Goal: Information Seeking & Learning: Check status

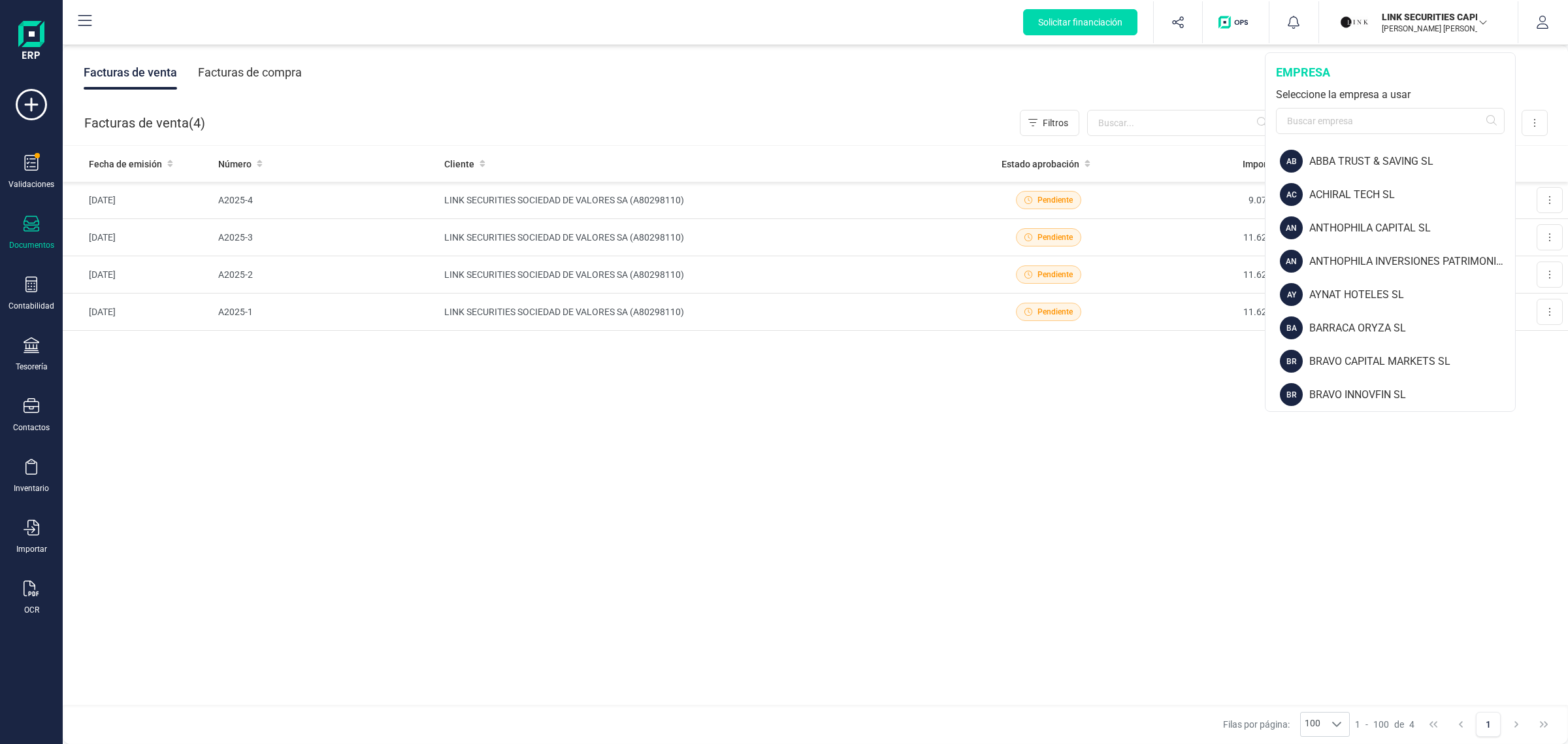
click at [1372, 106] on div "empresa Seleccione la empresa a usar" at bounding box center [1390, 99] width 249 height 92
click at [1371, 112] on input "text" at bounding box center [1390, 120] width 229 height 26
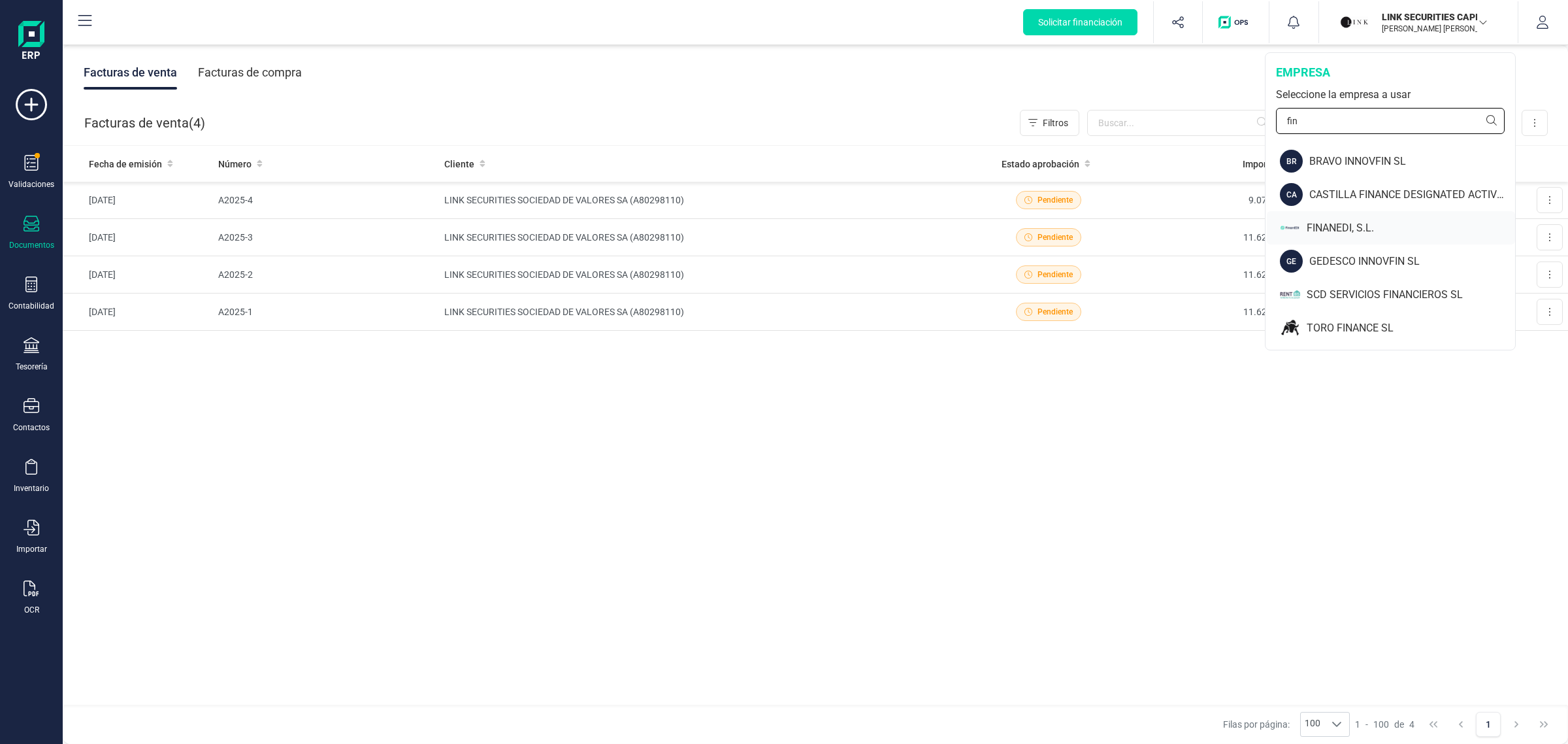
type input "fin"
click at [1406, 229] on div "FINANEDI, S.L." at bounding box center [1410, 228] width 209 height 16
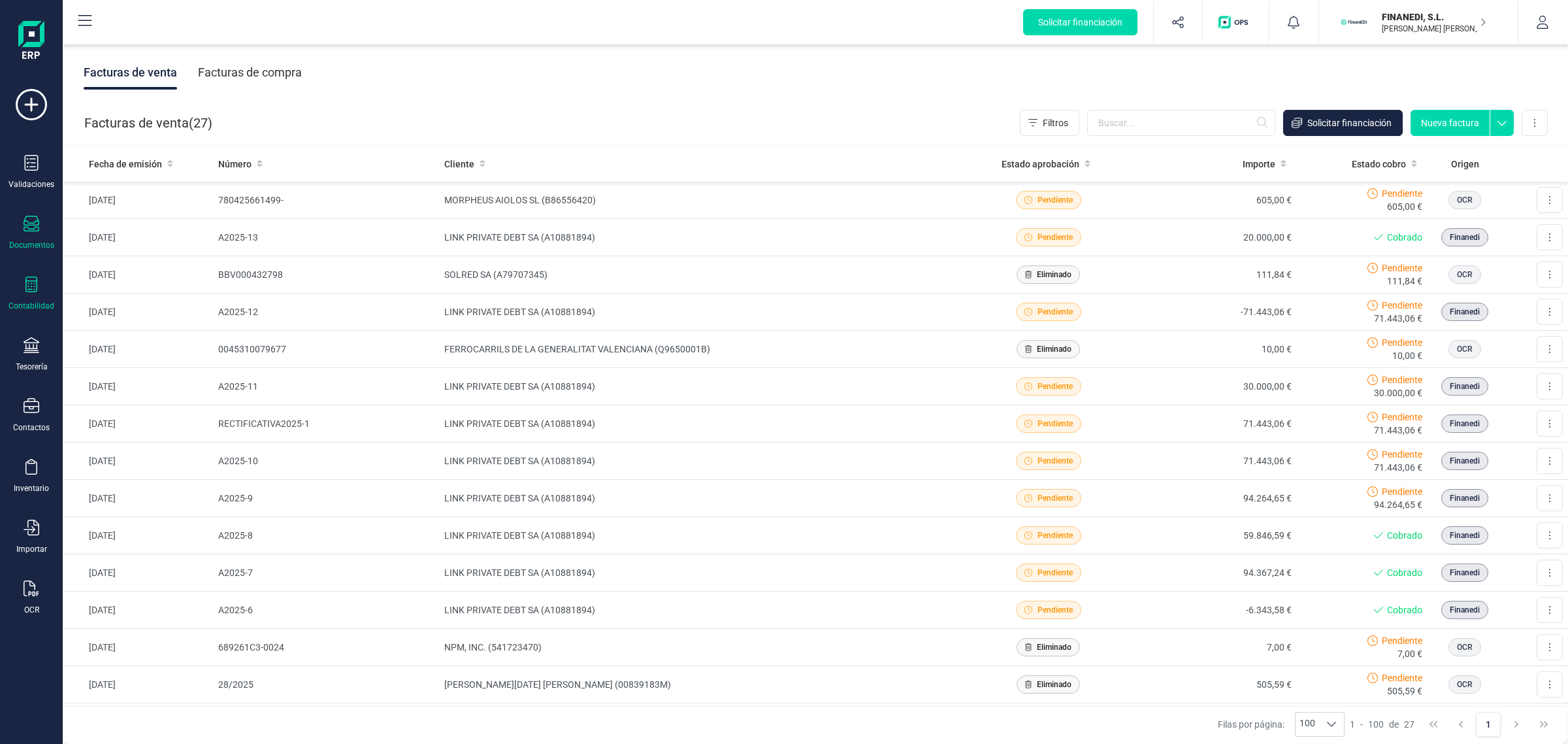
click at [34, 296] on div "Contabilidad" at bounding box center [31, 294] width 52 height 34
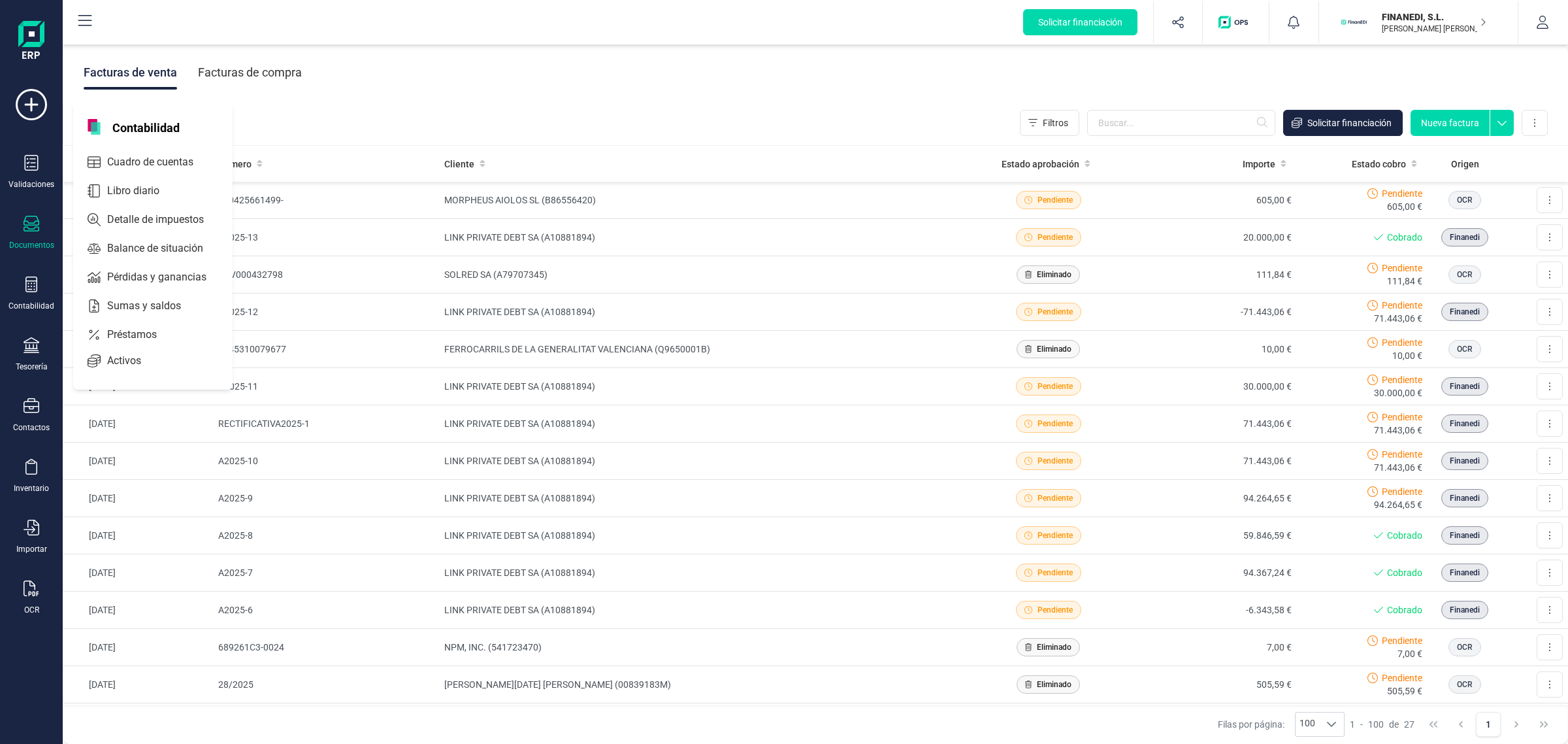
click at [26, 220] on icon at bounding box center [32, 224] width 16 height 16
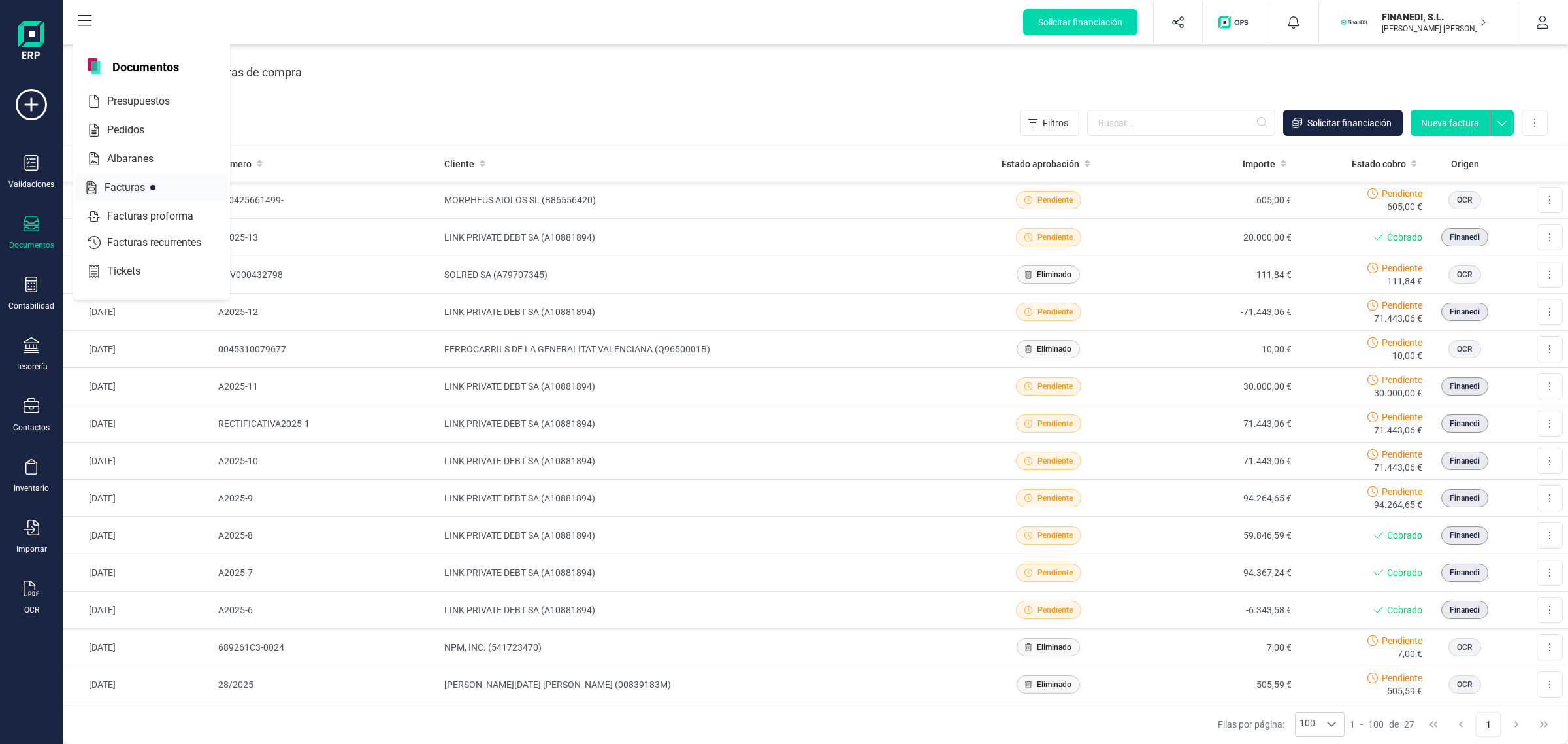
click at [122, 186] on span "Facturas" at bounding box center [134, 188] width 70 height 16
click at [262, 72] on div "Facturas de compra" at bounding box center [249, 72] width 104 height 34
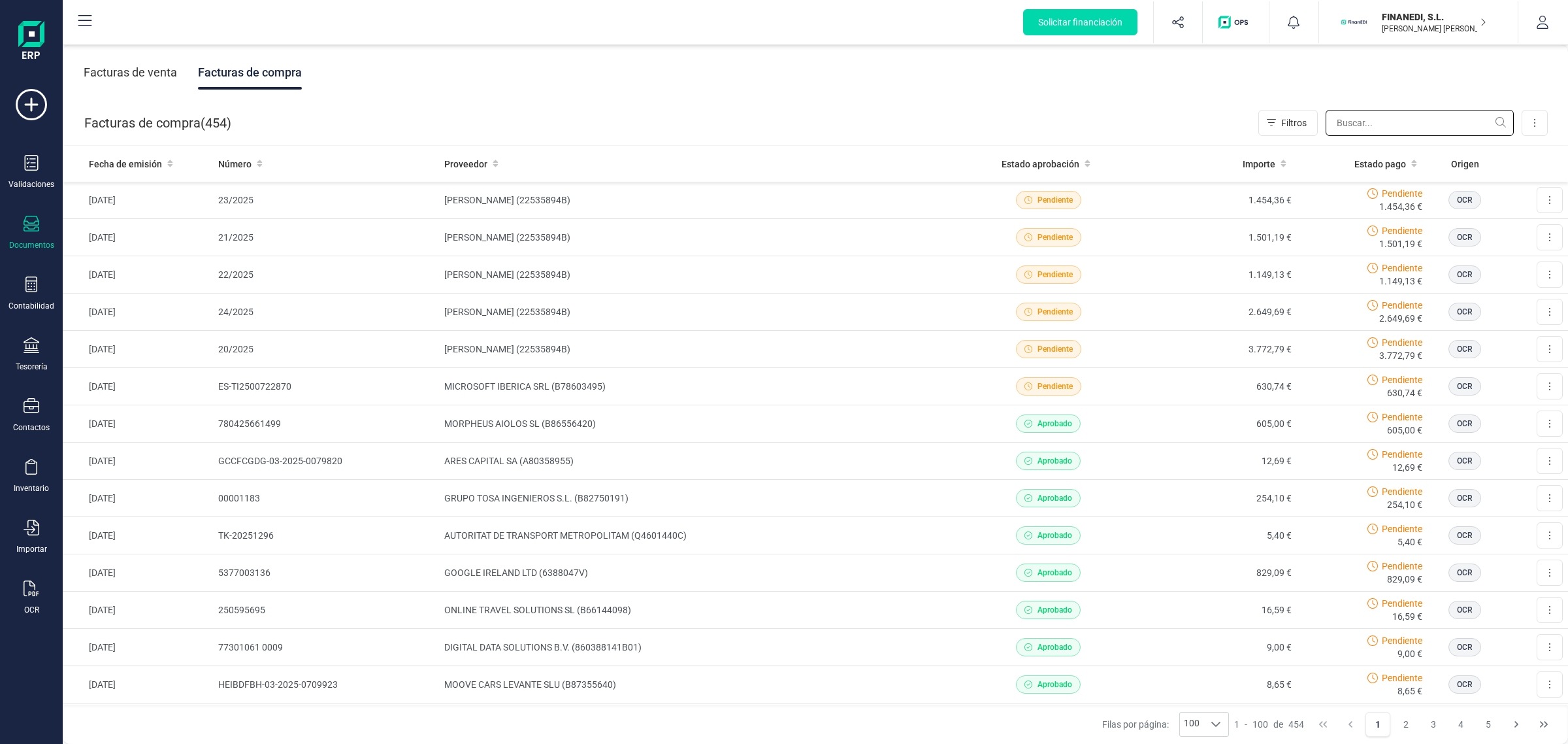
click at [1336, 129] on input "text" at bounding box center [1420, 123] width 188 height 26
drag, startPoint x: 1385, startPoint y: 122, endPoint x: 1567, endPoint y: 77, distance: 187.5
click at [1386, 122] on input "text" at bounding box center [1420, 123] width 188 height 26
type input "[PERSON_NAME]"
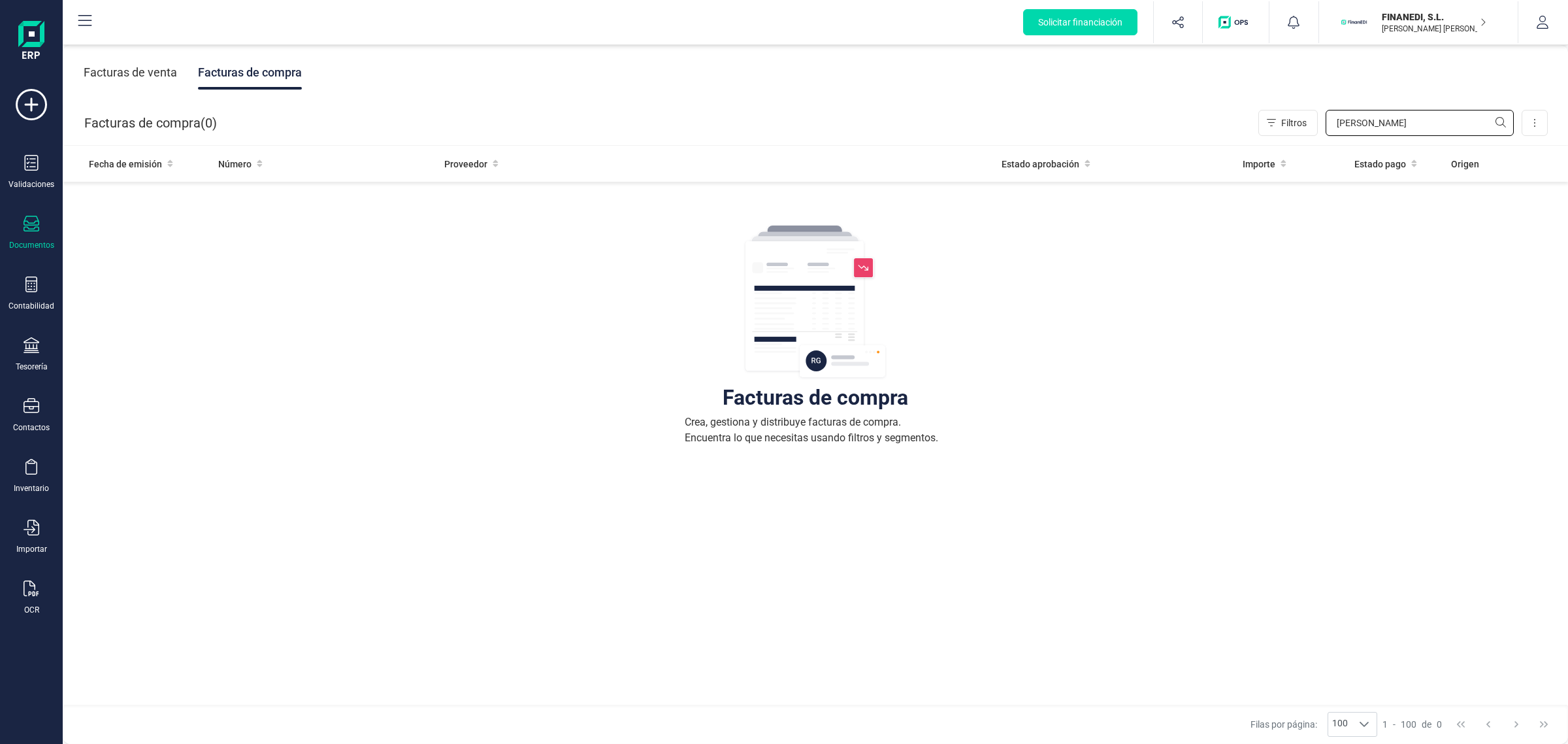
drag, startPoint x: 1410, startPoint y: 130, endPoint x: 1255, endPoint y: 139, distance: 155.3
click at [1255, 139] on div "Facturas de compra ( 0 ) Filtros [PERSON_NAME] Importar Carga masiva (Excel) Fa…" at bounding box center [816, 123] width 1506 height 44
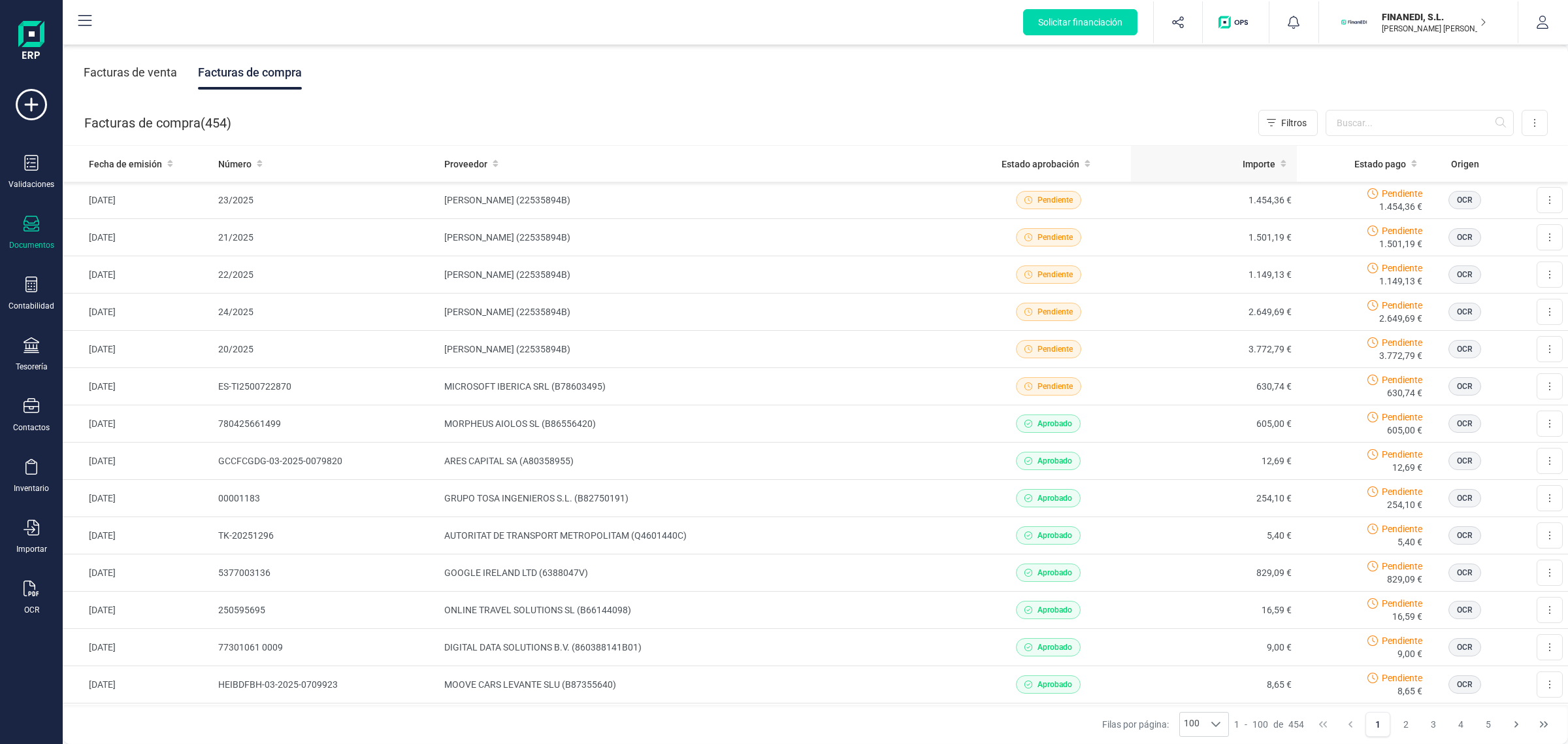
click at [1263, 168] on div "Importe" at bounding box center [1213, 164] width 155 height 13
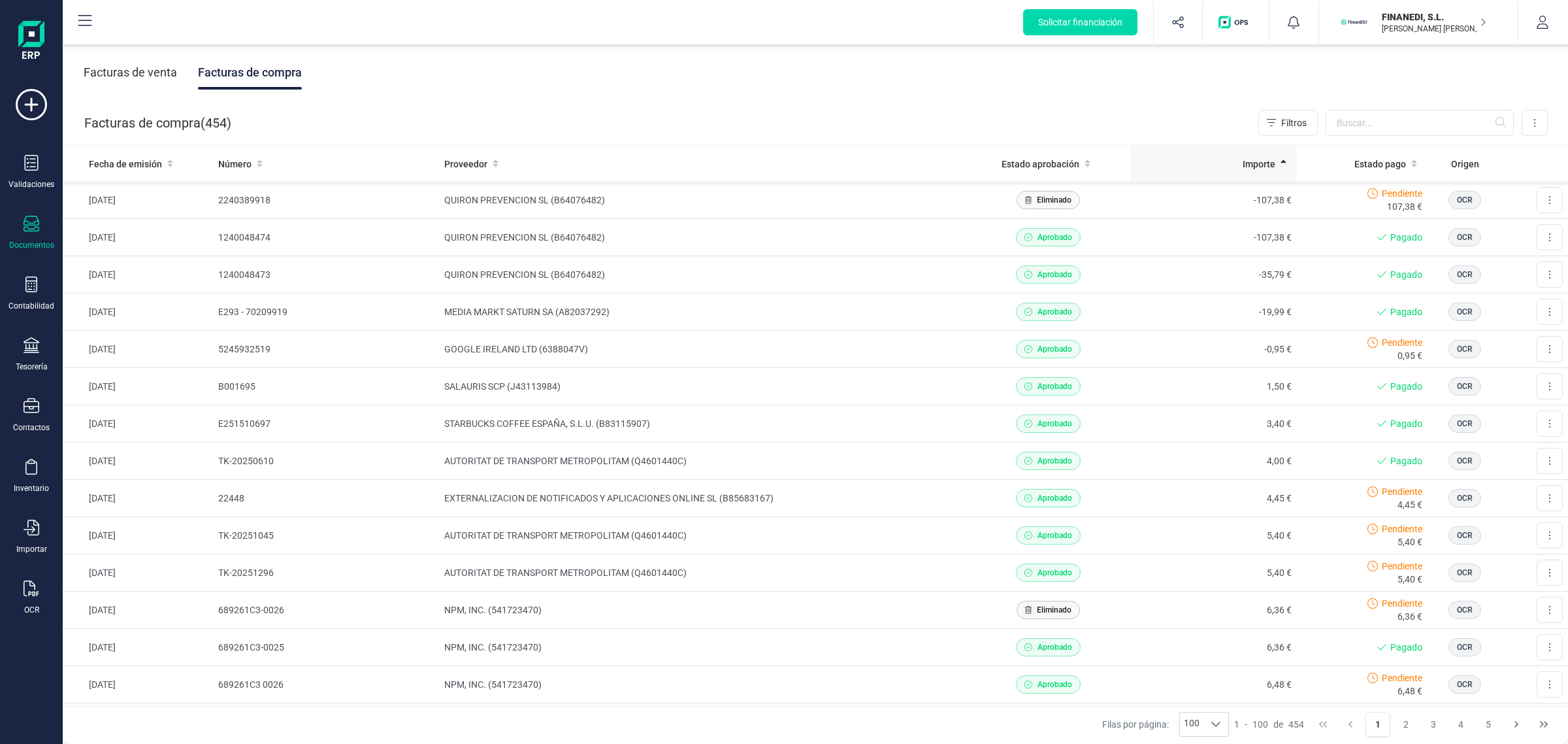
click at [1254, 165] on span "Importe" at bounding box center [1259, 164] width 33 height 13
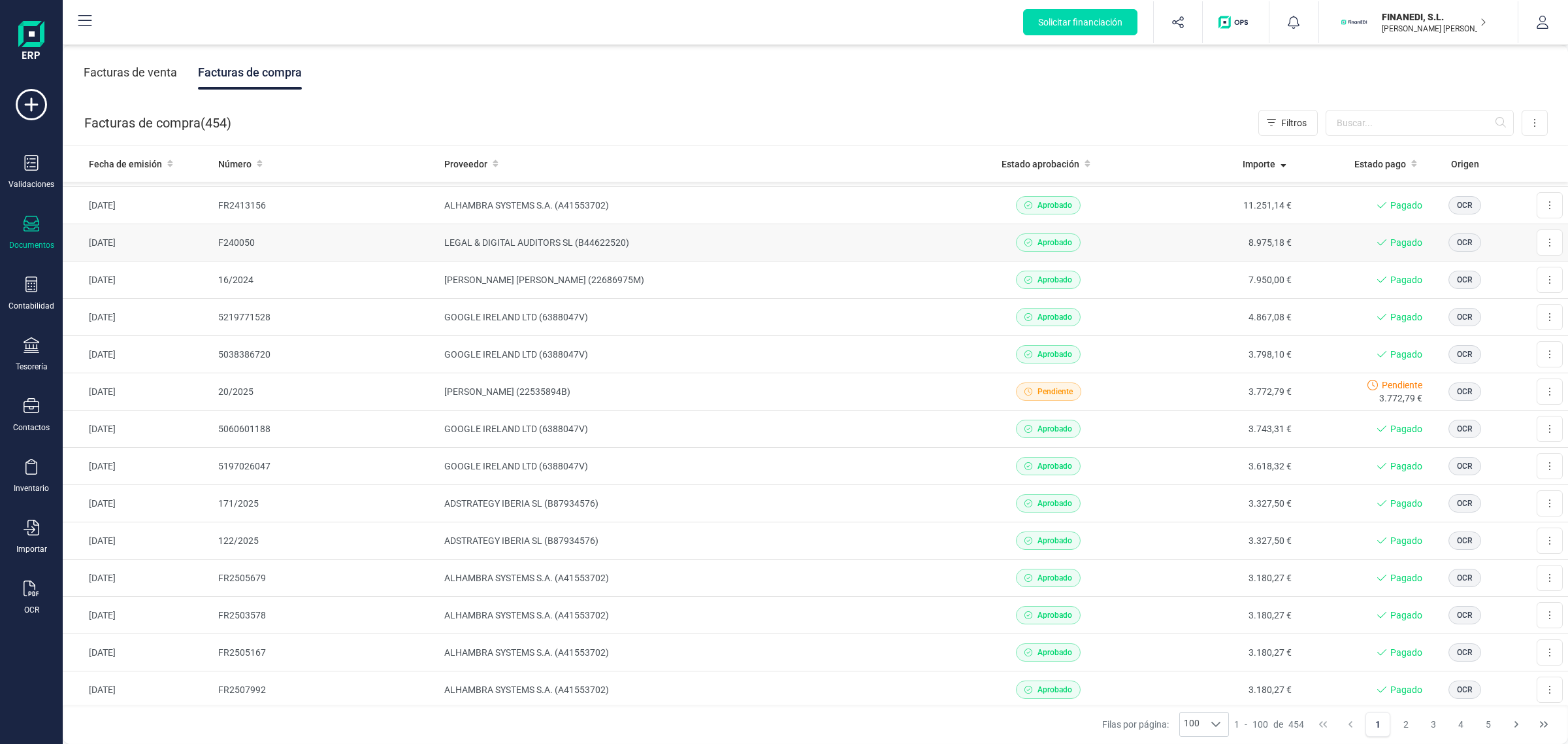
scroll to position [817, 0]
click at [484, 171] on th "Proveedor" at bounding box center [702, 163] width 527 height 36
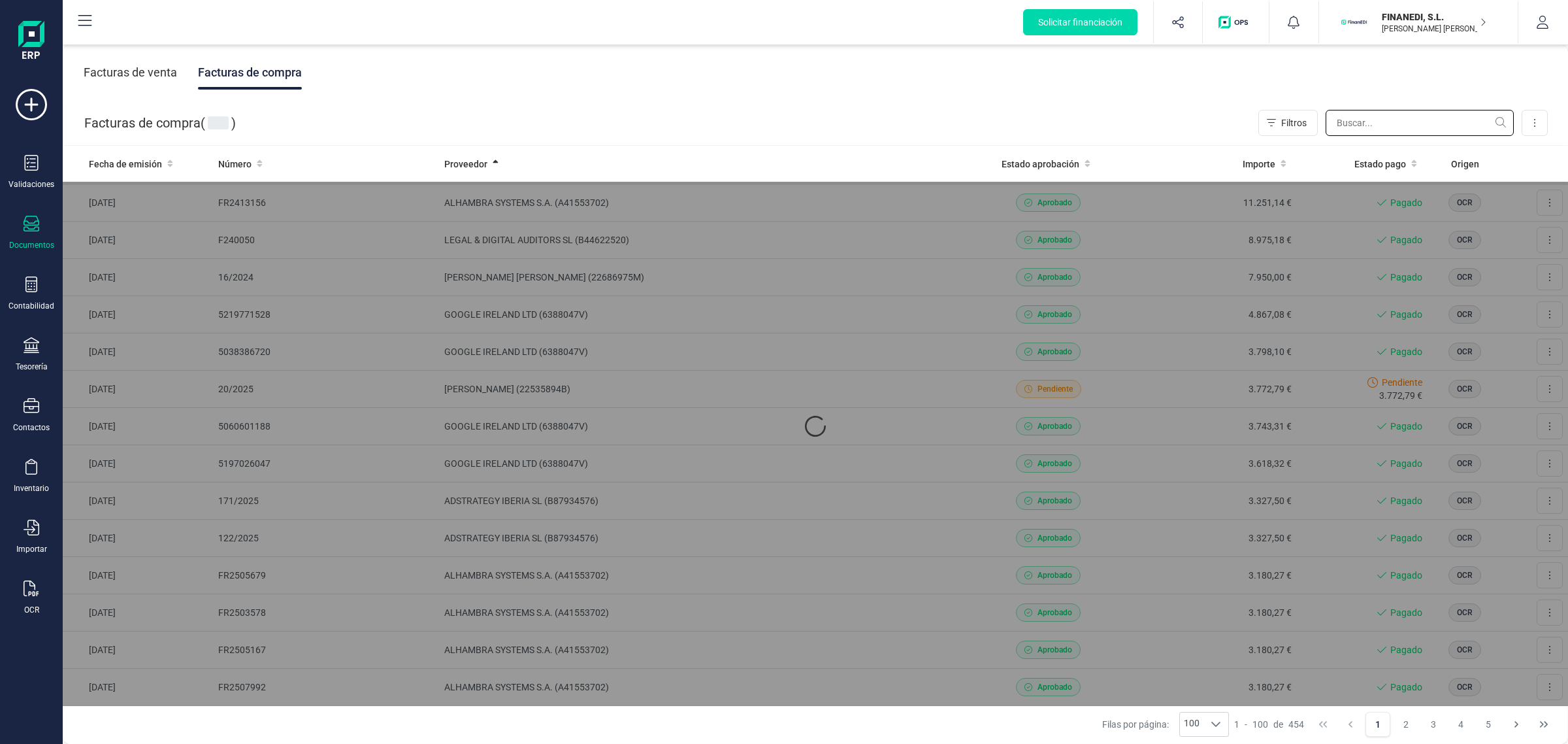
click at [1366, 119] on input "text" at bounding box center [1420, 123] width 188 height 26
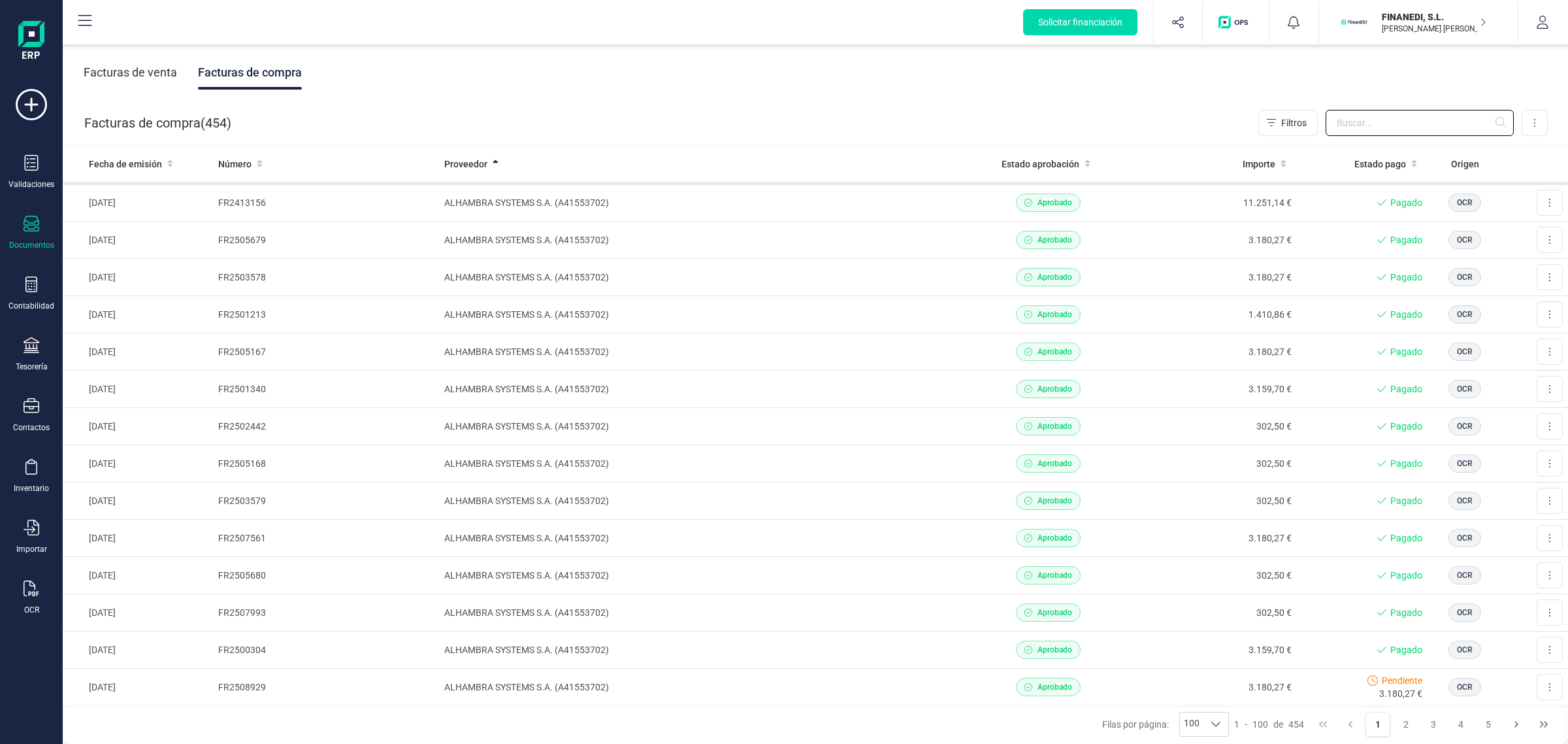
scroll to position [0, 0]
type input "goog"
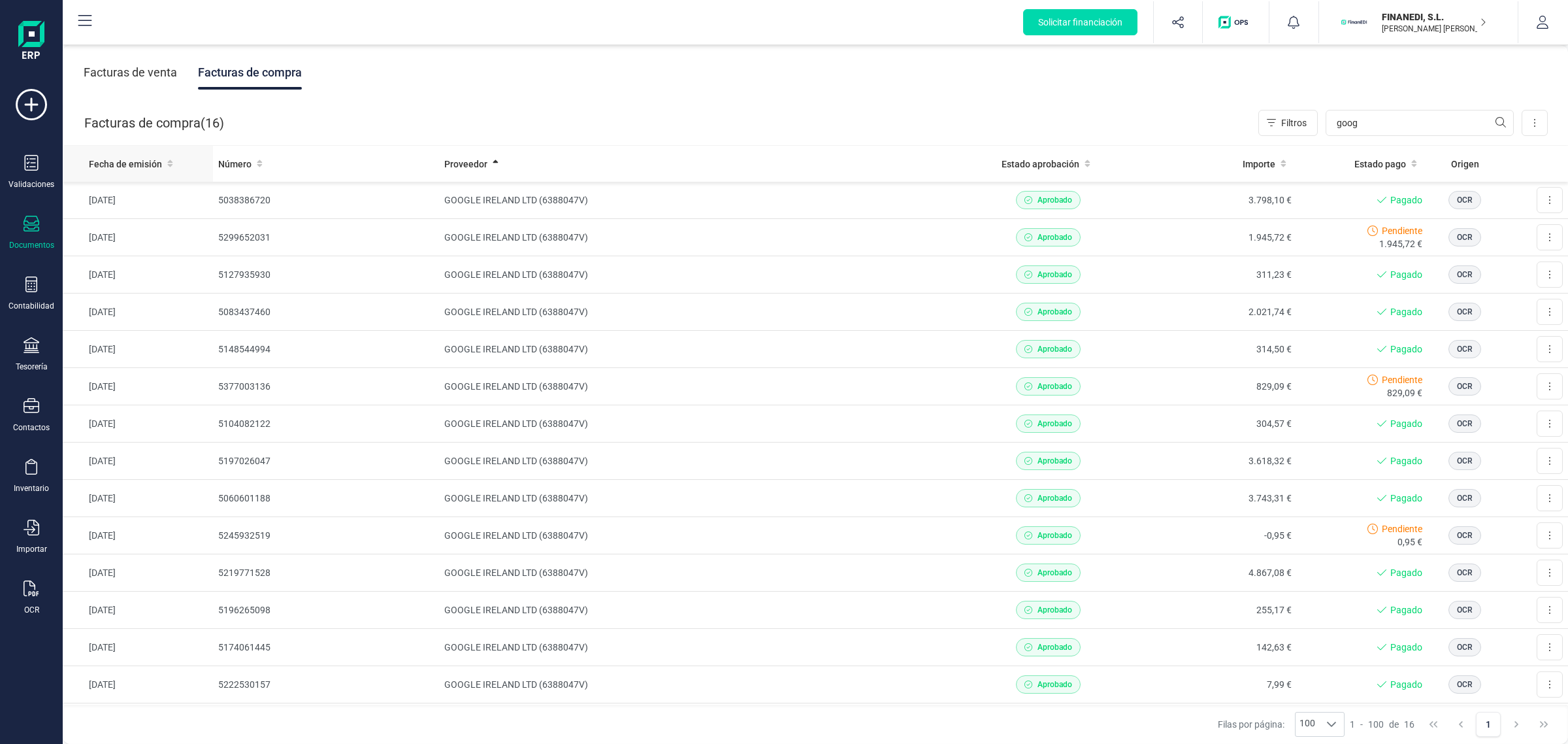
click at [167, 160] on icon at bounding box center [170, 163] width 6 height 9
click at [171, 161] on icon at bounding box center [170, 163] width 6 height 9
click at [27, 173] on div "Validaciones" at bounding box center [31, 172] width 52 height 34
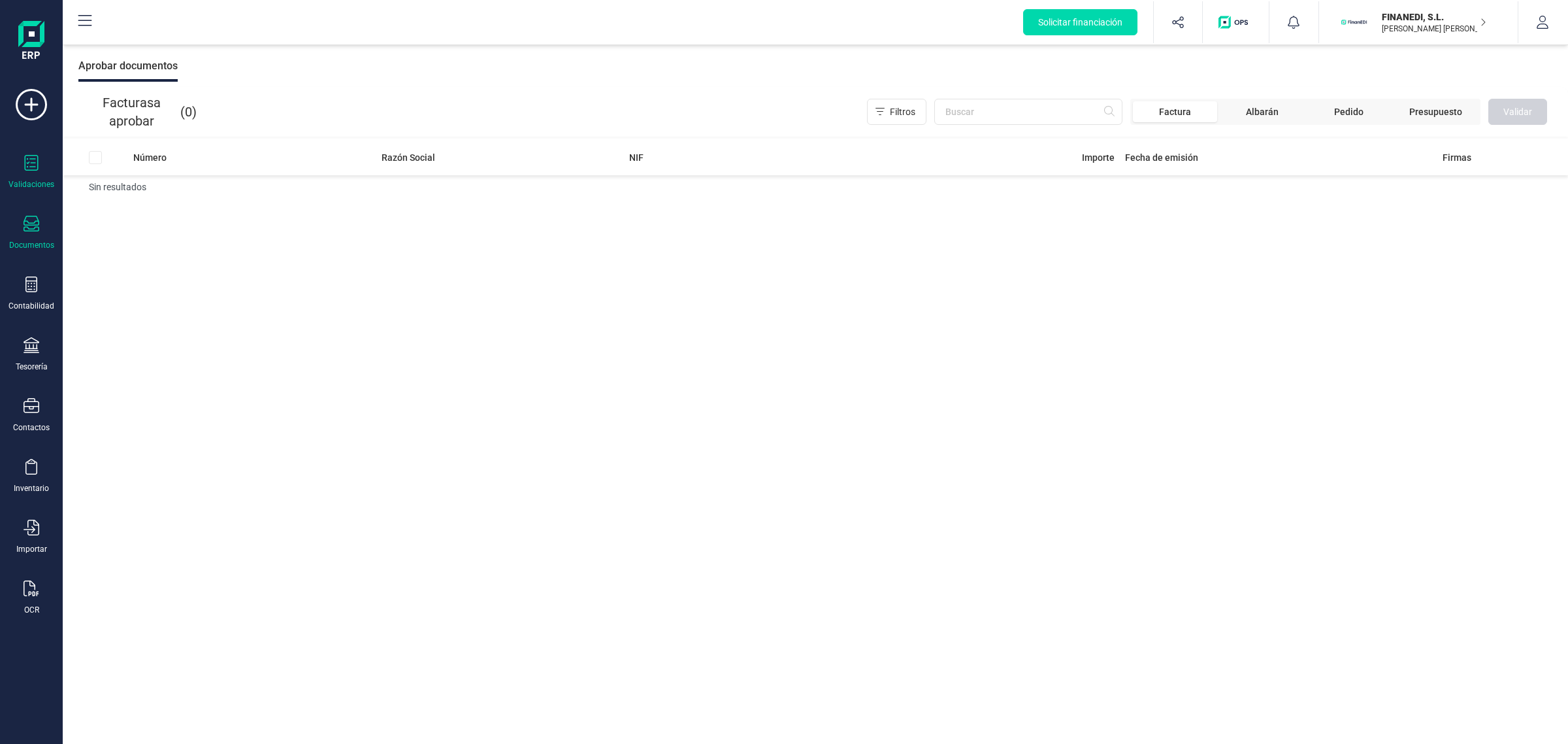
click at [24, 233] on div "Documentos" at bounding box center [31, 233] width 52 height 34
click at [158, 181] on div at bounding box center [159, 188] width 24 height 16
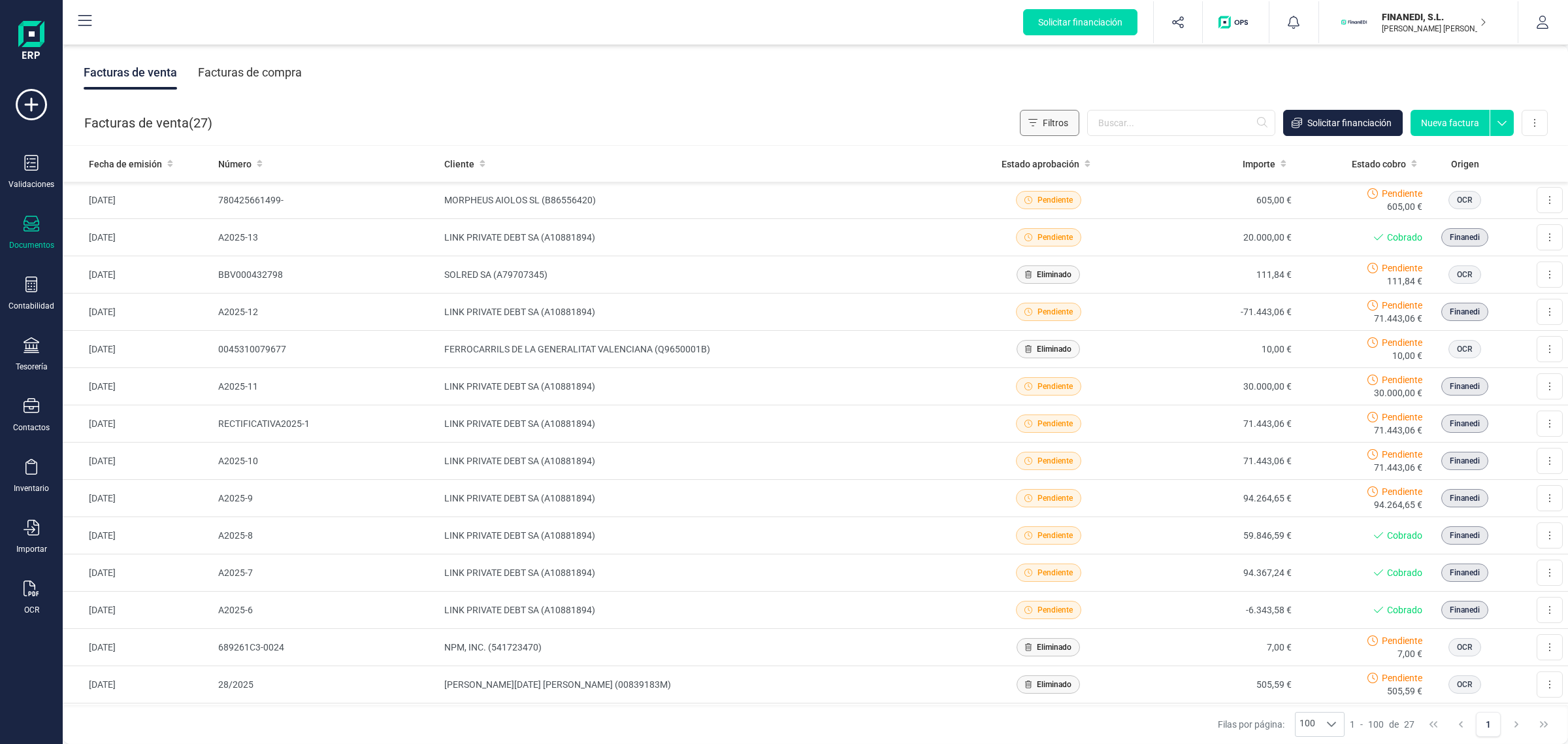
click at [1038, 116] on button "Filtros" at bounding box center [1049, 123] width 59 height 26
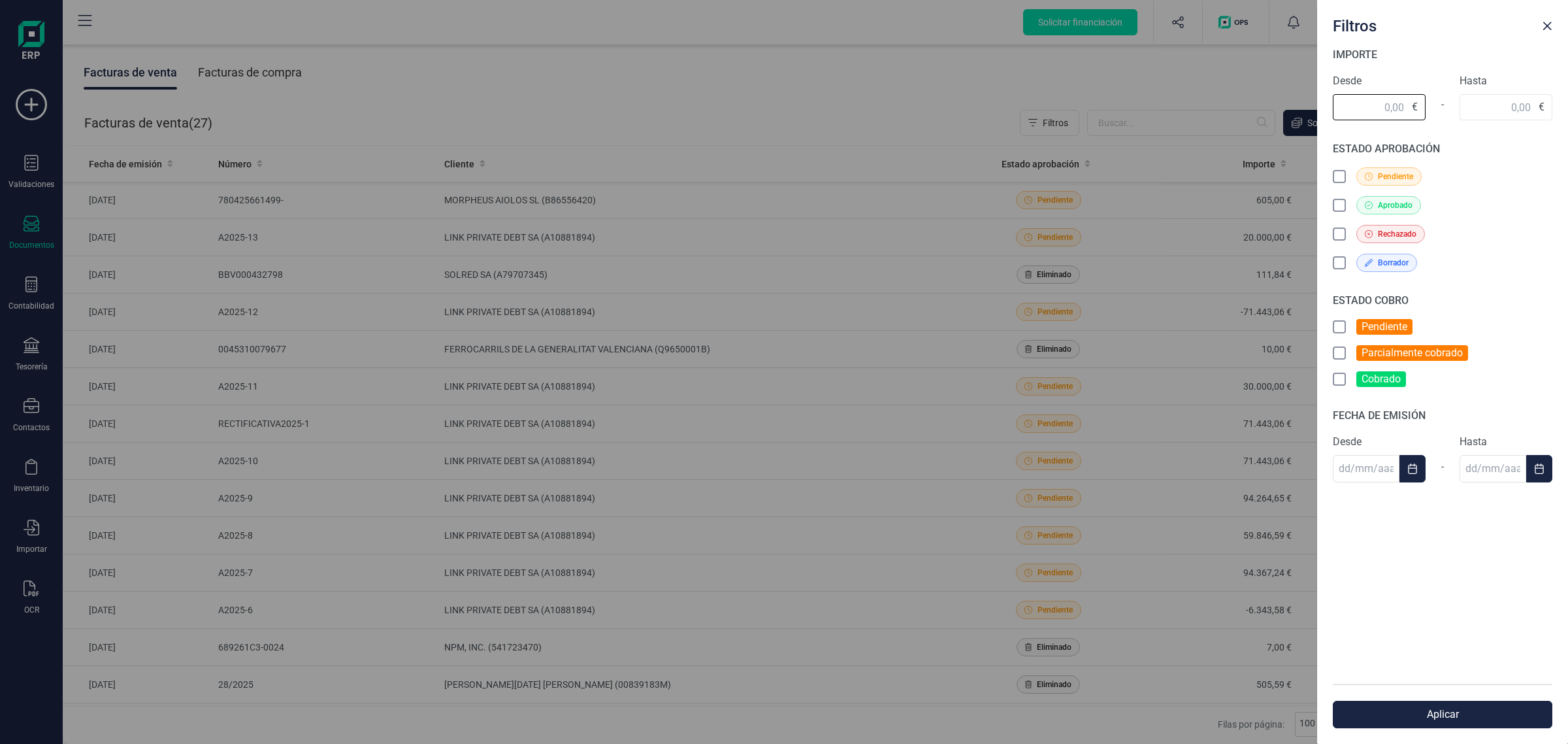
click at [1380, 97] on input "text" at bounding box center [1379, 107] width 92 height 26
click at [1475, 105] on div "IMPORTE Desde 8.696 € - Hasta € ESTADO APROBACIÓN Pendiente Aprobado Rechazado …" at bounding box center [1443, 366] width 251 height 636
type input "8.696,00"
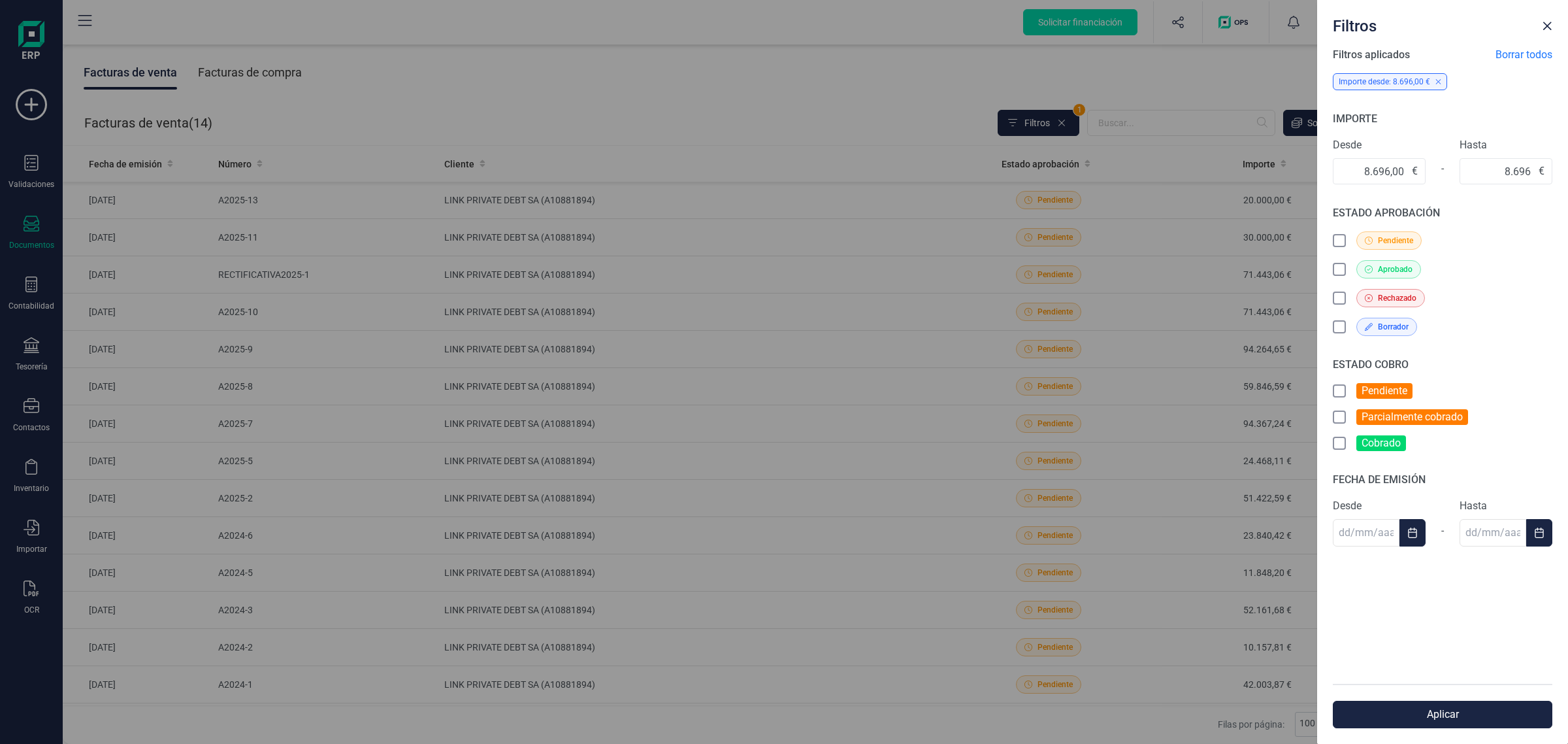
click at [1491, 206] on div "Filtros aplicados Borrar todos Importe desde: 8.696,00 € IMPORTE Desde 8.696,00…" at bounding box center [1443, 366] width 251 height 636
type input "8.696,00"
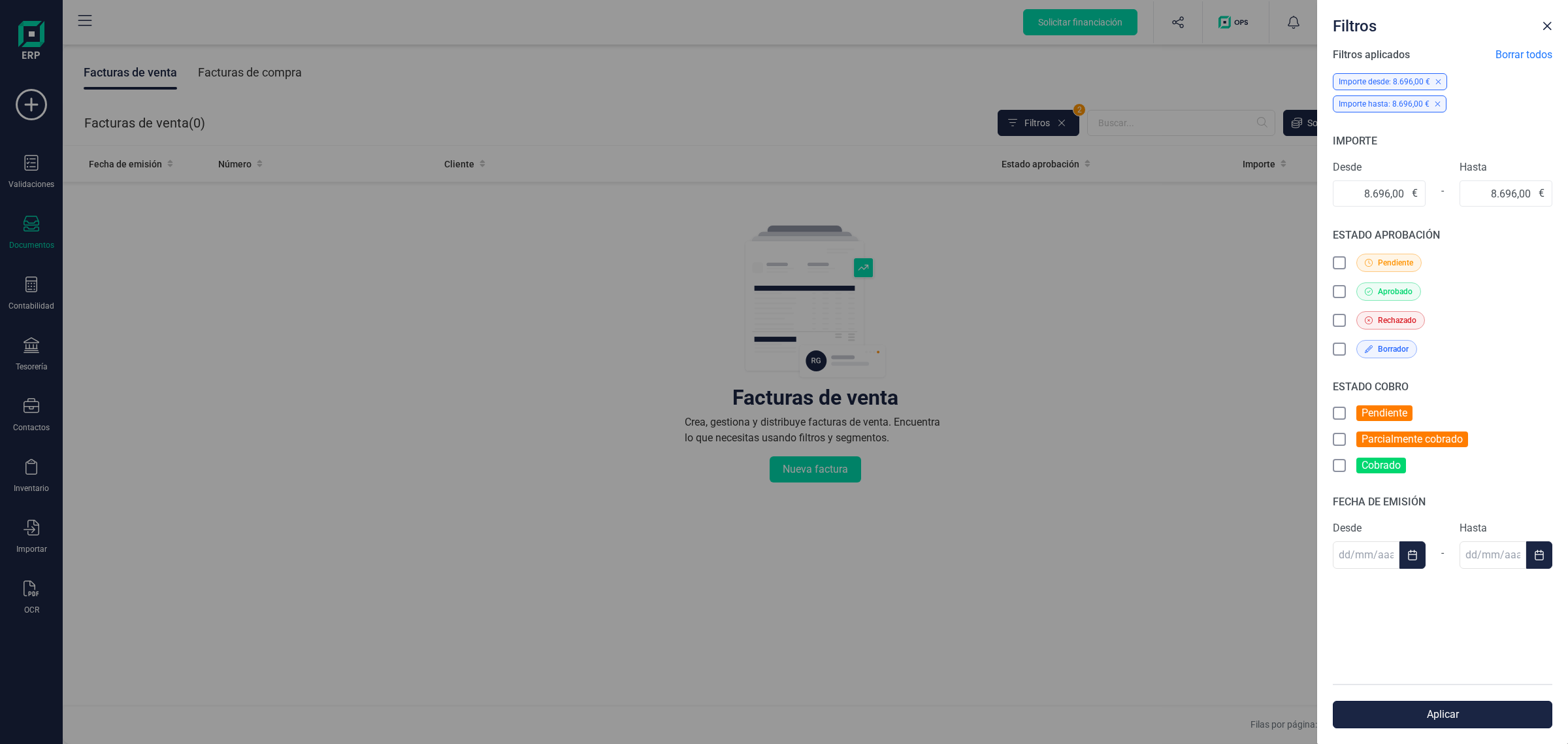
click at [1439, 713] on button "Aplicar" at bounding box center [1443, 714] width 219 height 27
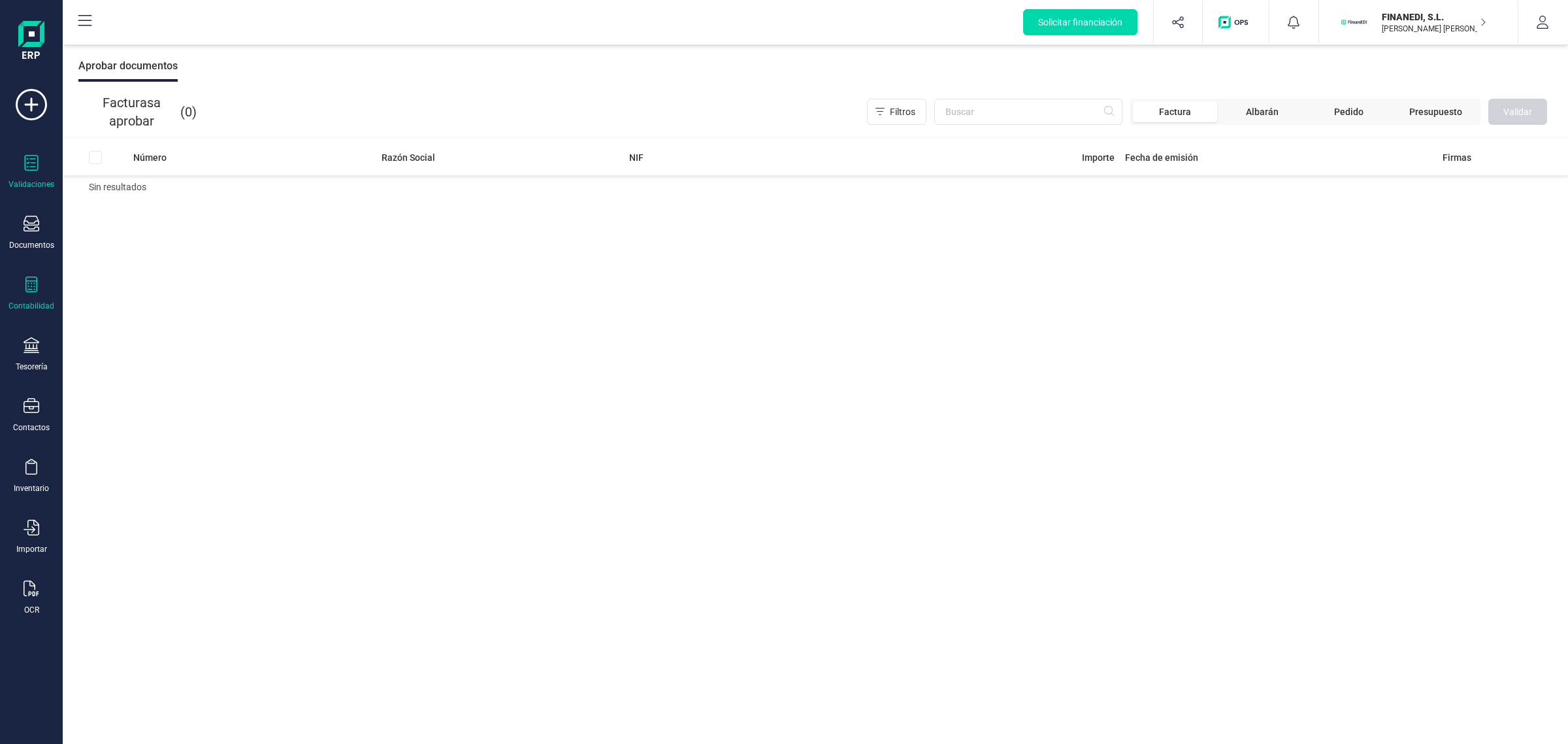
click at [28, 288] on icon at bounding box center [32, 285] width 11 height 16
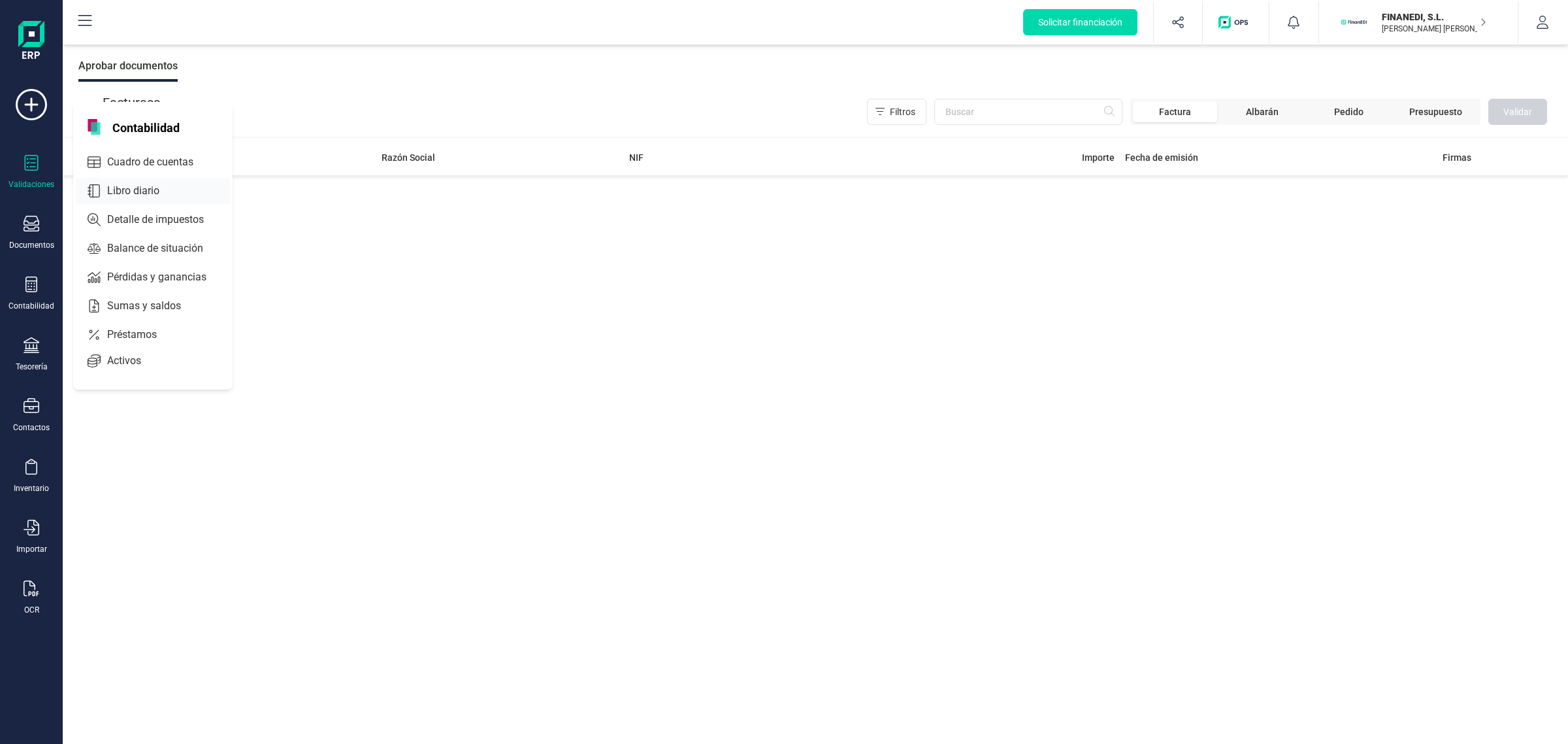
click at [118, 194] on span "Libro diario" at bounding box center [142, 191] width 81 height 16
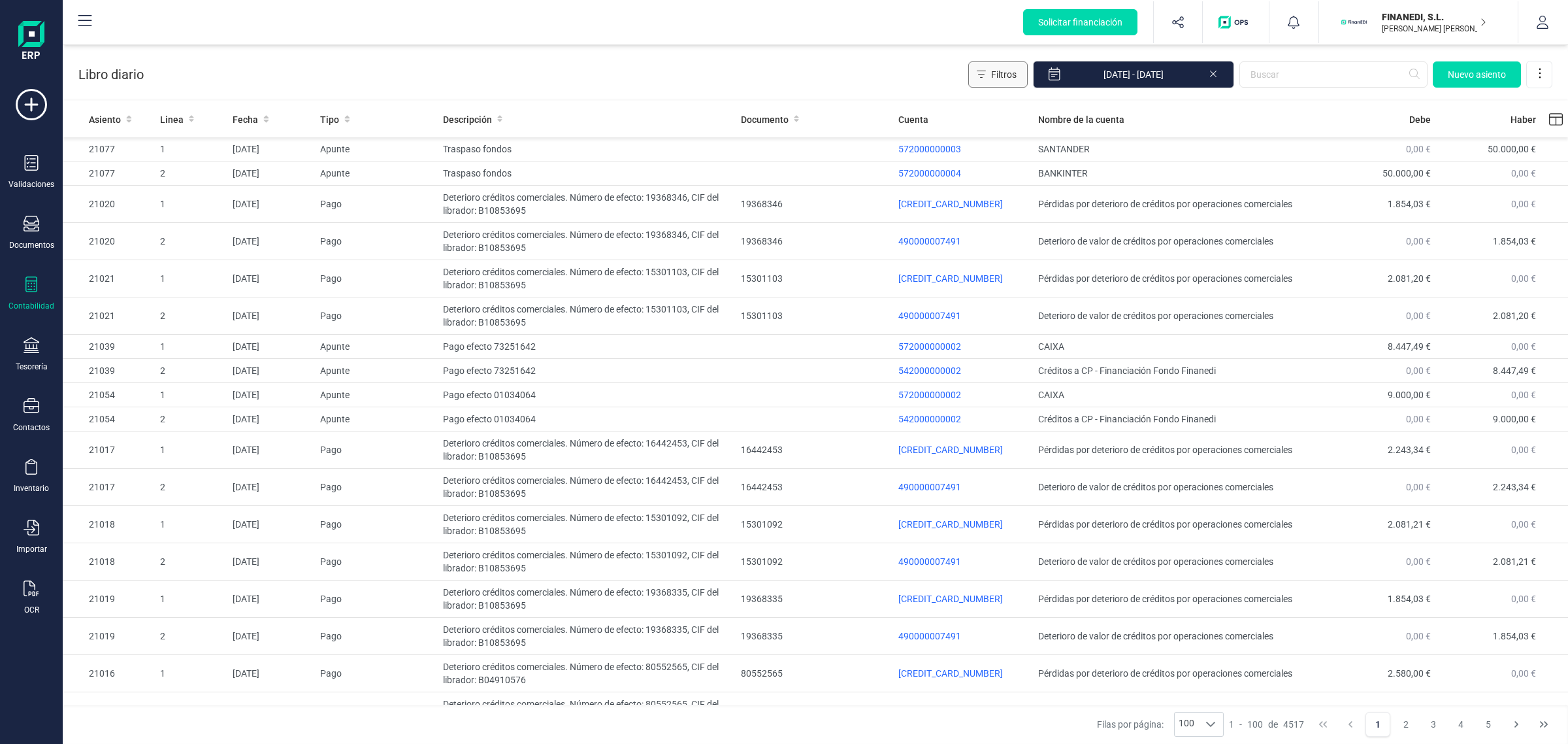
click at [1017, 76] on span "Filtros" at bounding box center [1004, 75] width 26 height 13
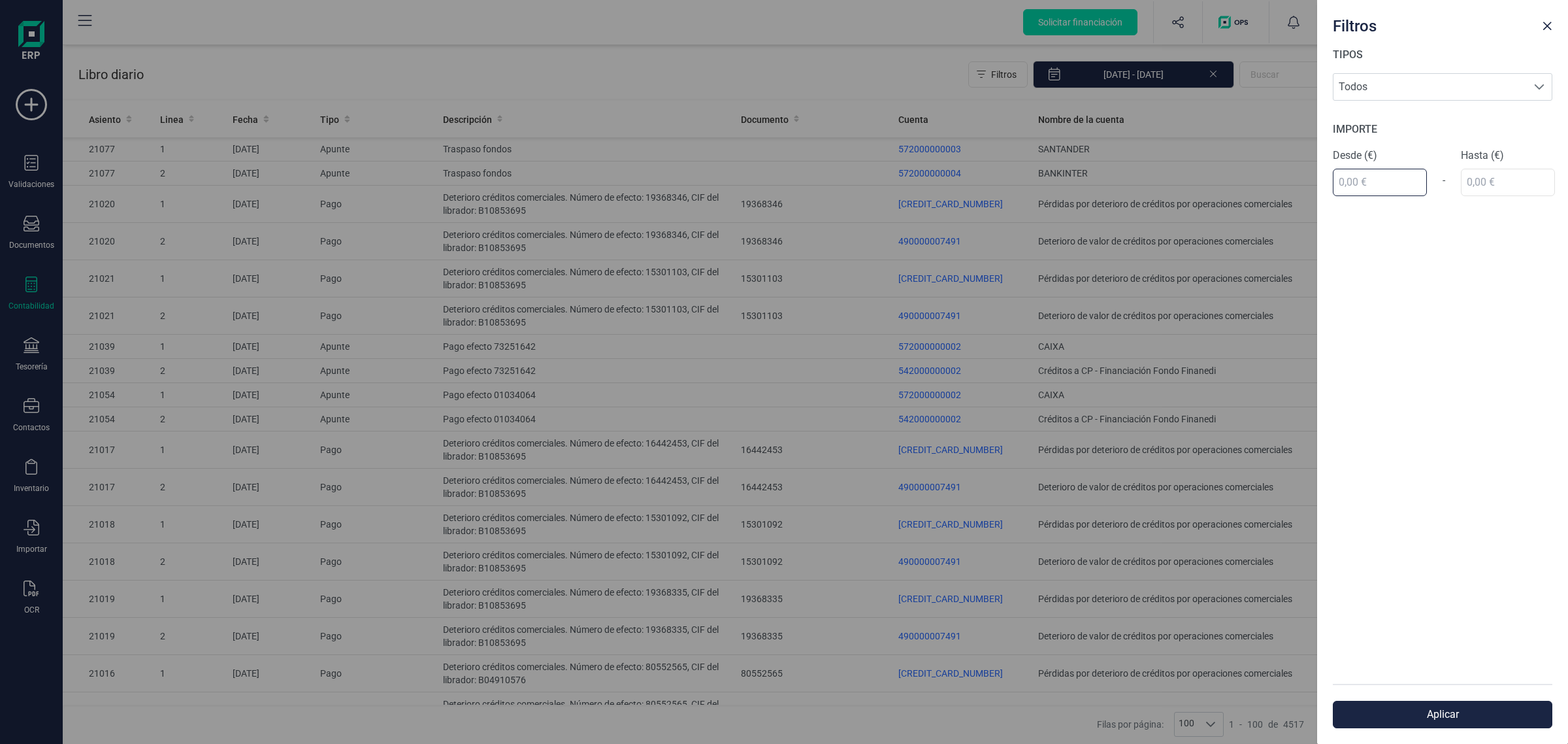
click at [1390, 183] on input "text" at bounding box center [1380, 182] width 94 height 27
type input "8.696,00 €"
click at [1481, 189] on div "IMPORTE Desde (€) 8.696,00 € - Hasta (€)" at bounding box center [1443, 159] width 219 height 75
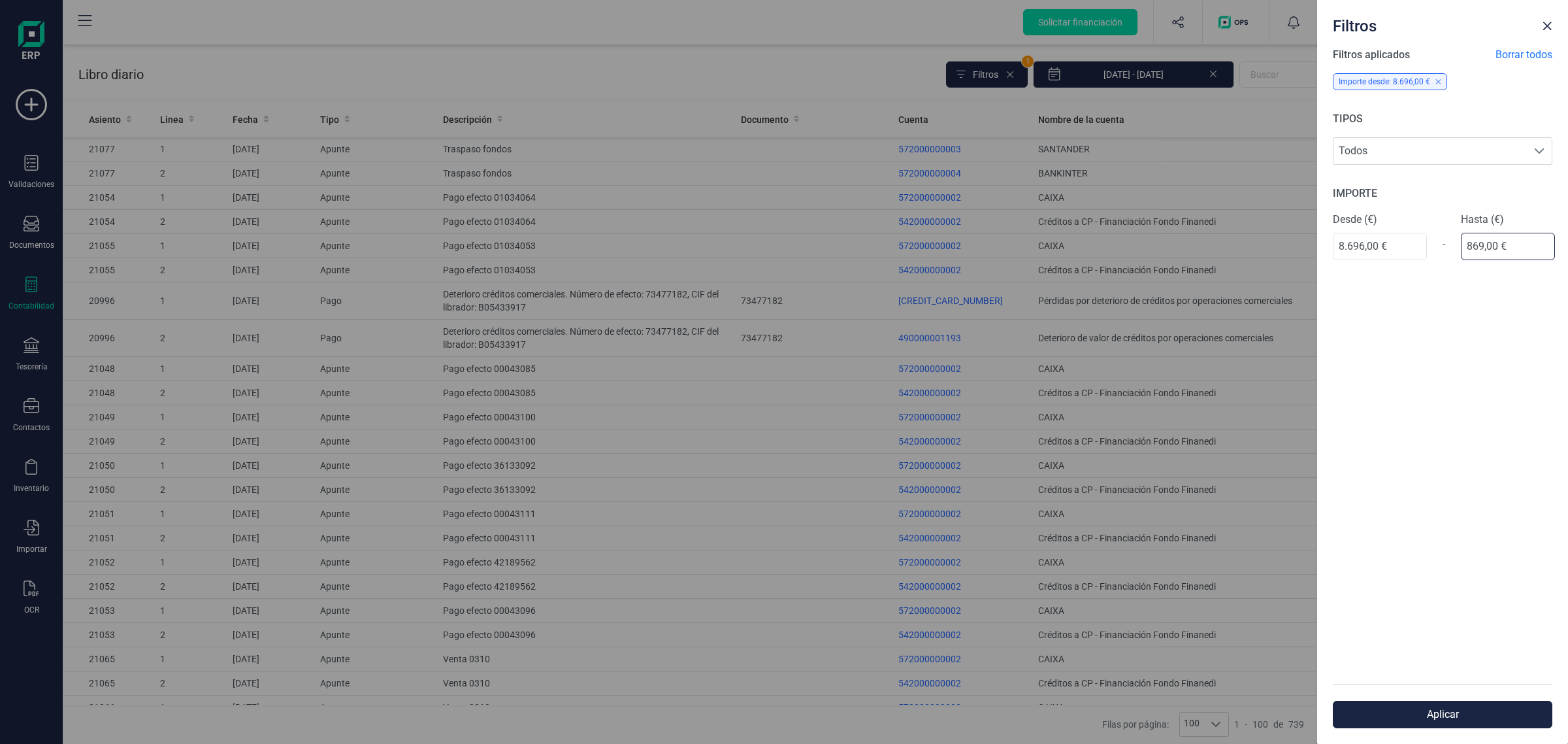
type input "8.696,00 €"
click at [1429, 713] on button "Aplicar" at bounding box center [1443, 714] width 219 height 27
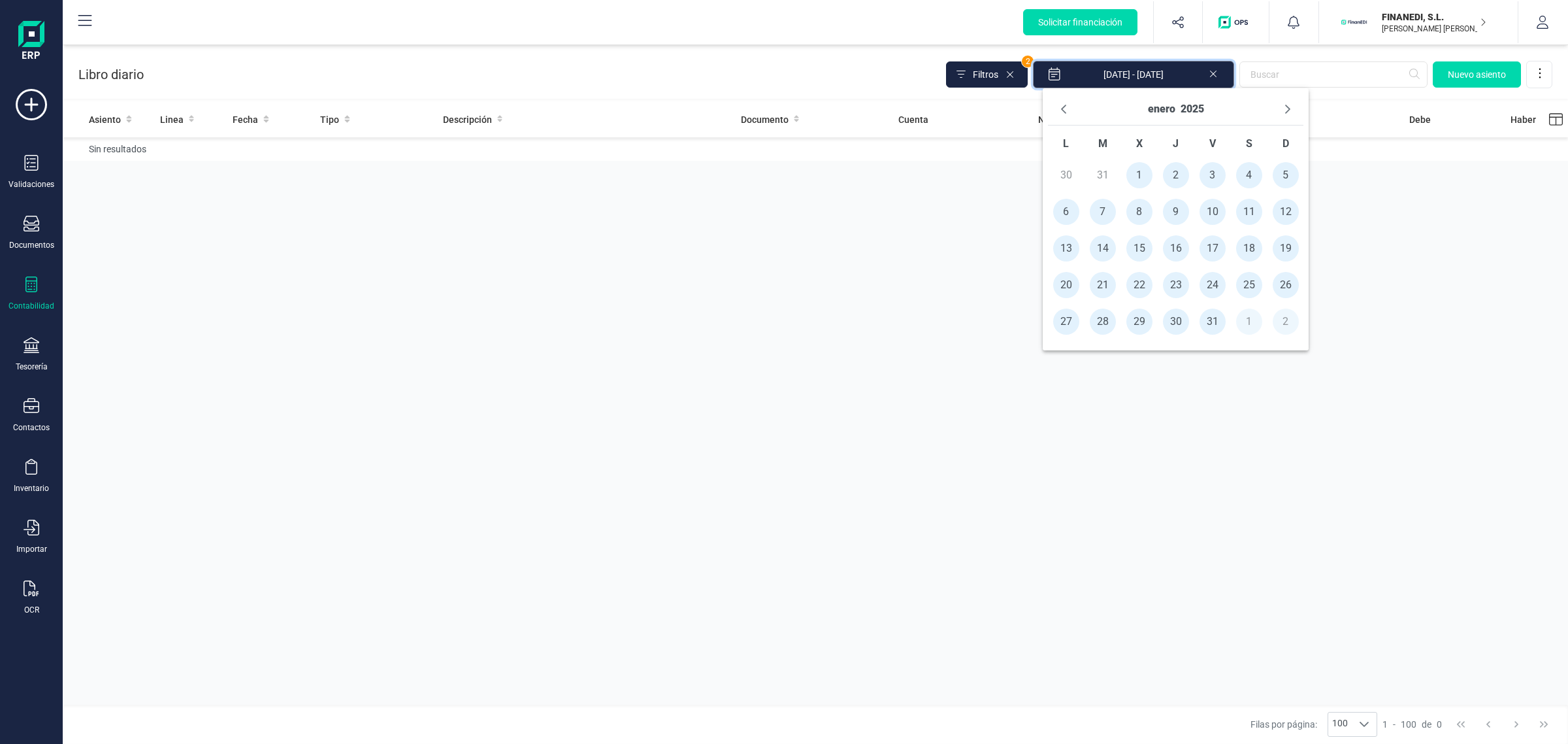
click at [1187, 75] on input "[DATE] - [DATE]" at bounding box center [1133, 75] width 201 height 27
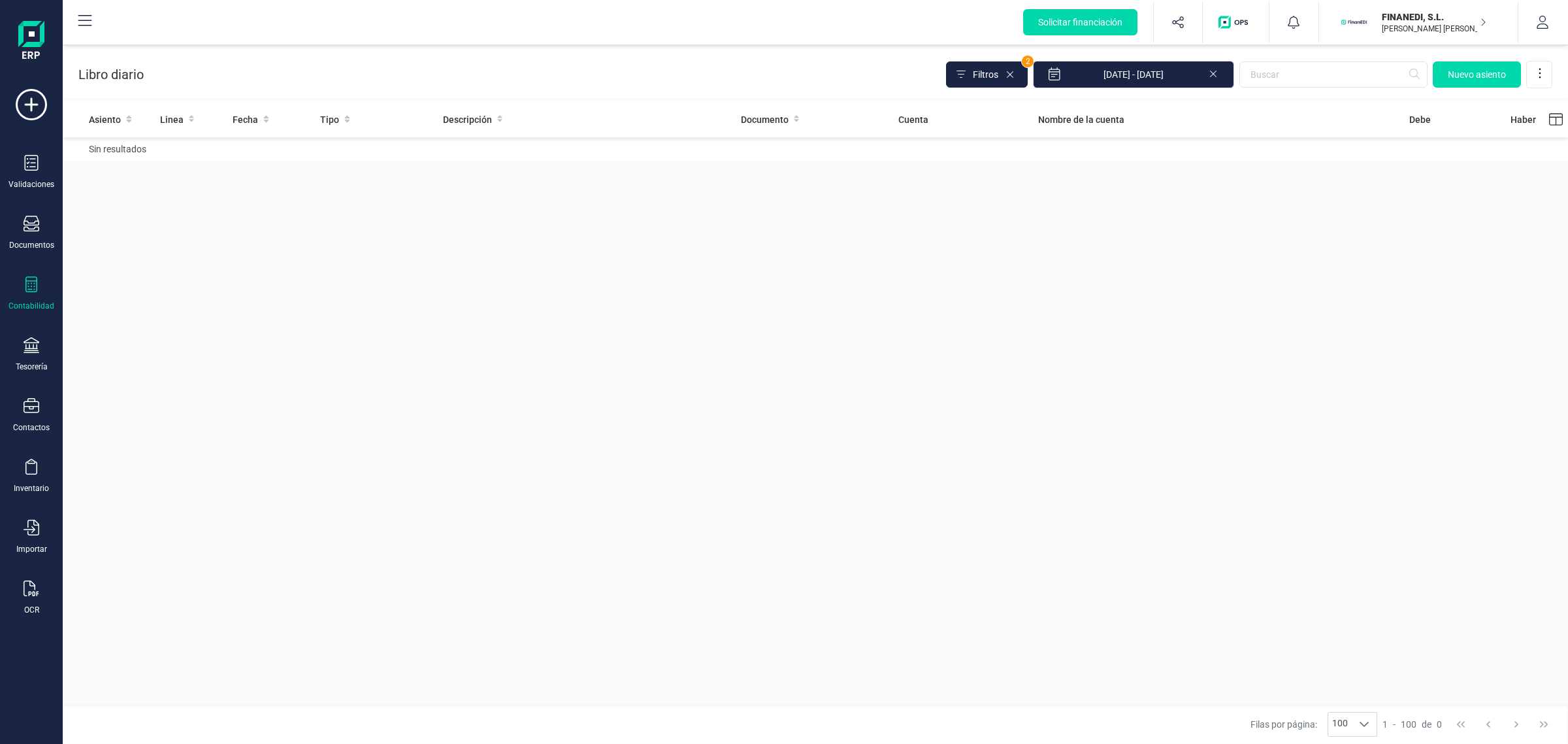
click at [1218, 78] on icon at bounding box center [1213, 72] width 11 height 13
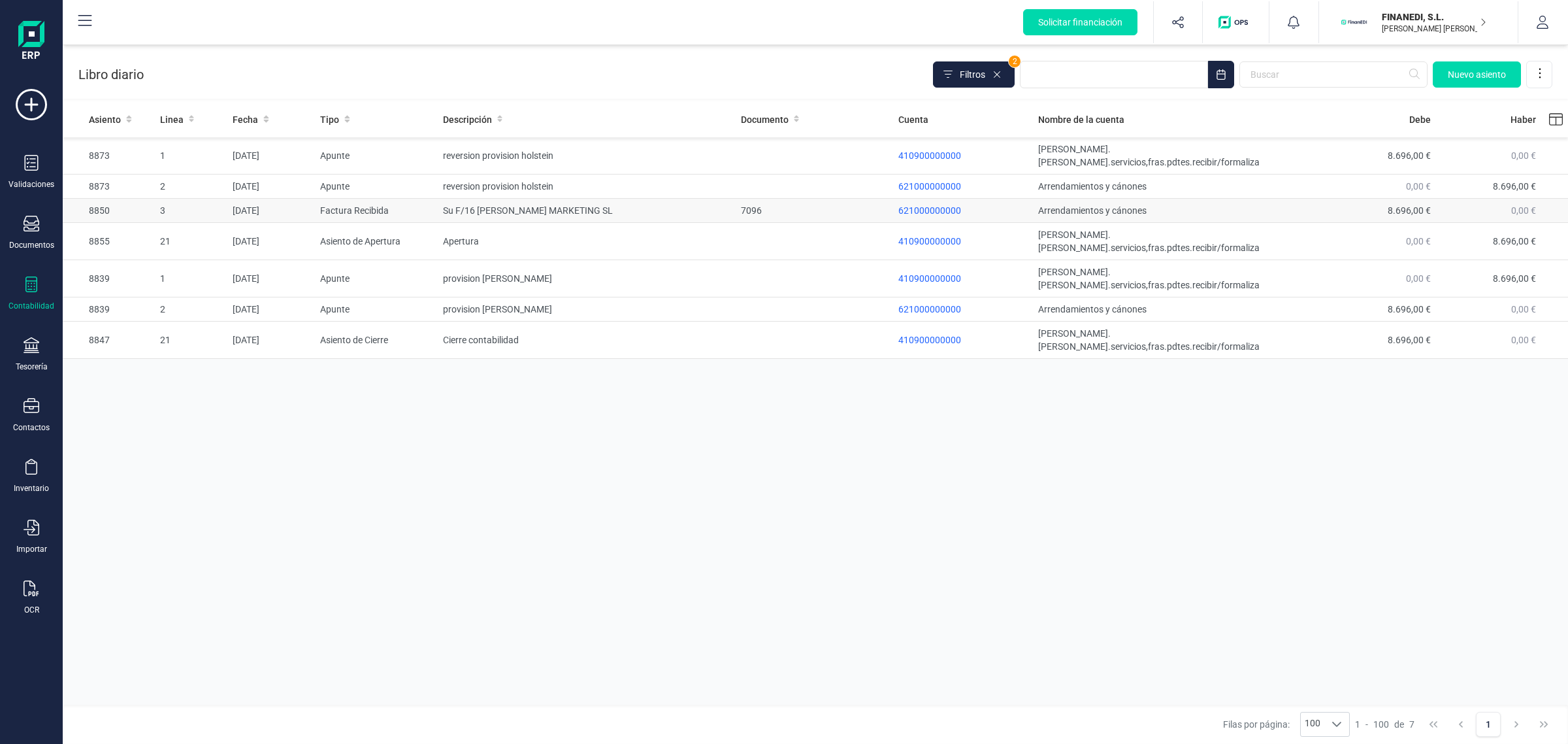
click at [635, 199] on td "Su F/16 [PERSON_NAME] MARKETING SL" at bounding box center [587, 211] width 298 height 24
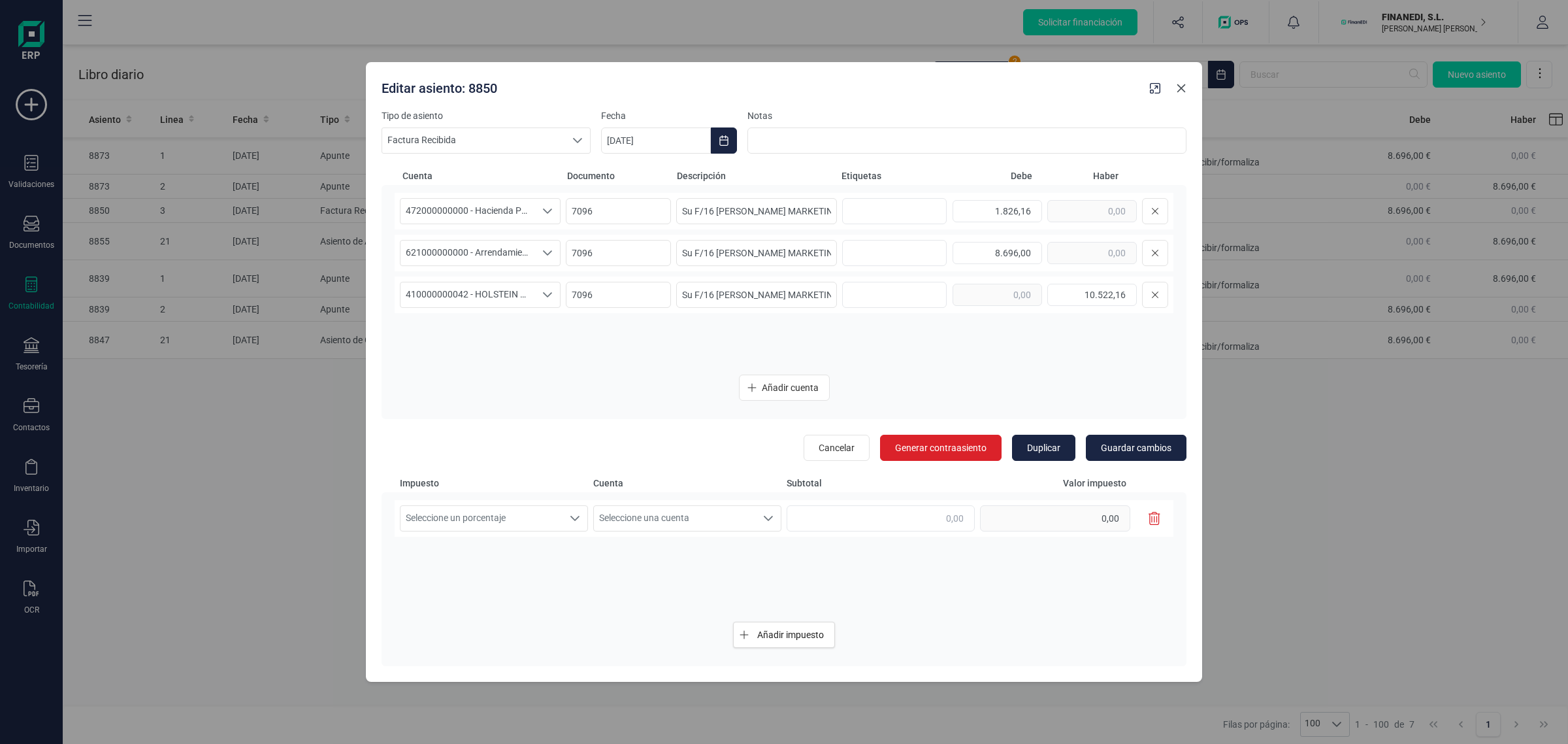
click at [1180, 90] on icon "Close" at bounding box center [1181, 88] width 11 height 11
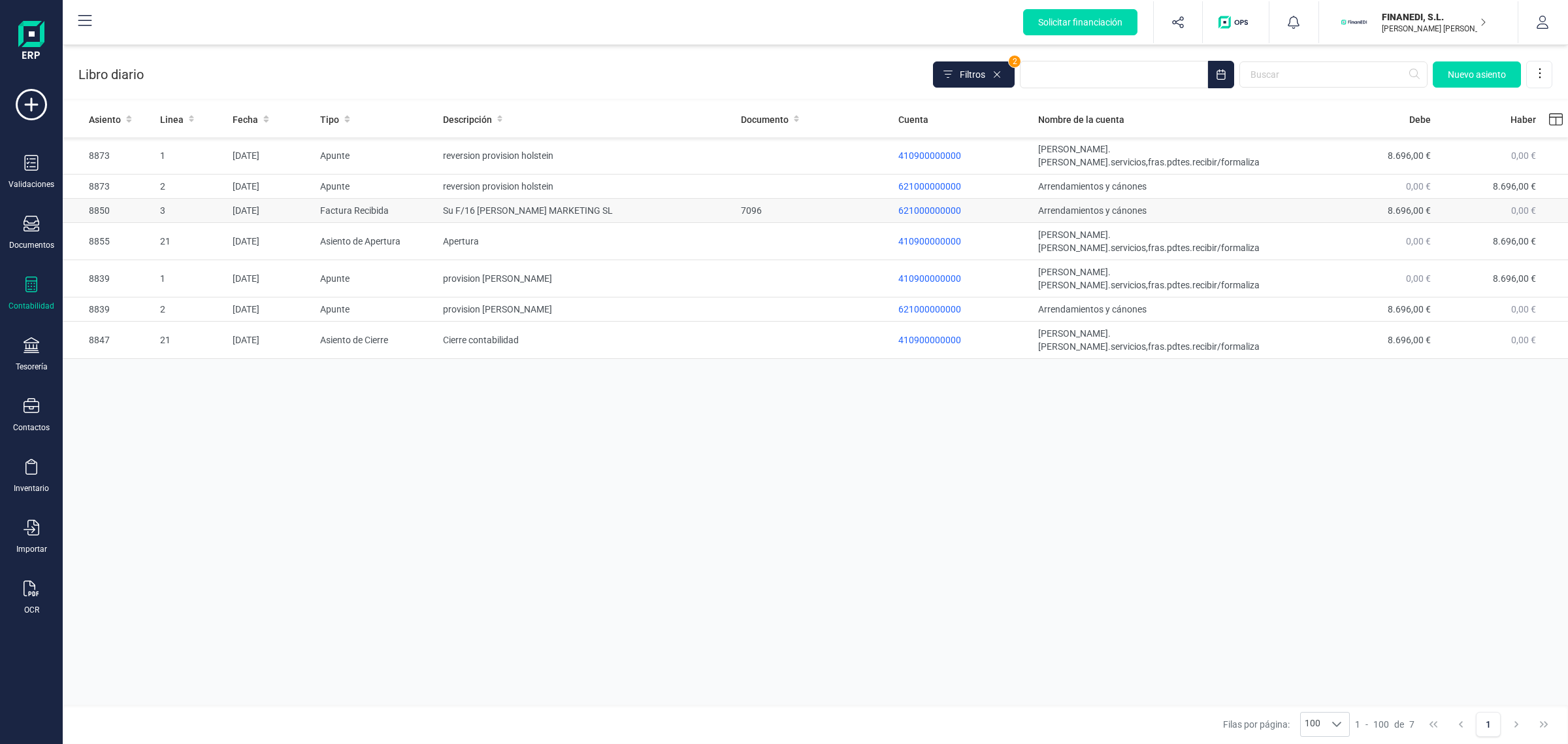
click at [757, 204] on div "7096" at bounding box center [814, 210] width 147 height 13
click at [912, 204] on p "621000000000" at bounding box center [963, 210] width 130 height 13
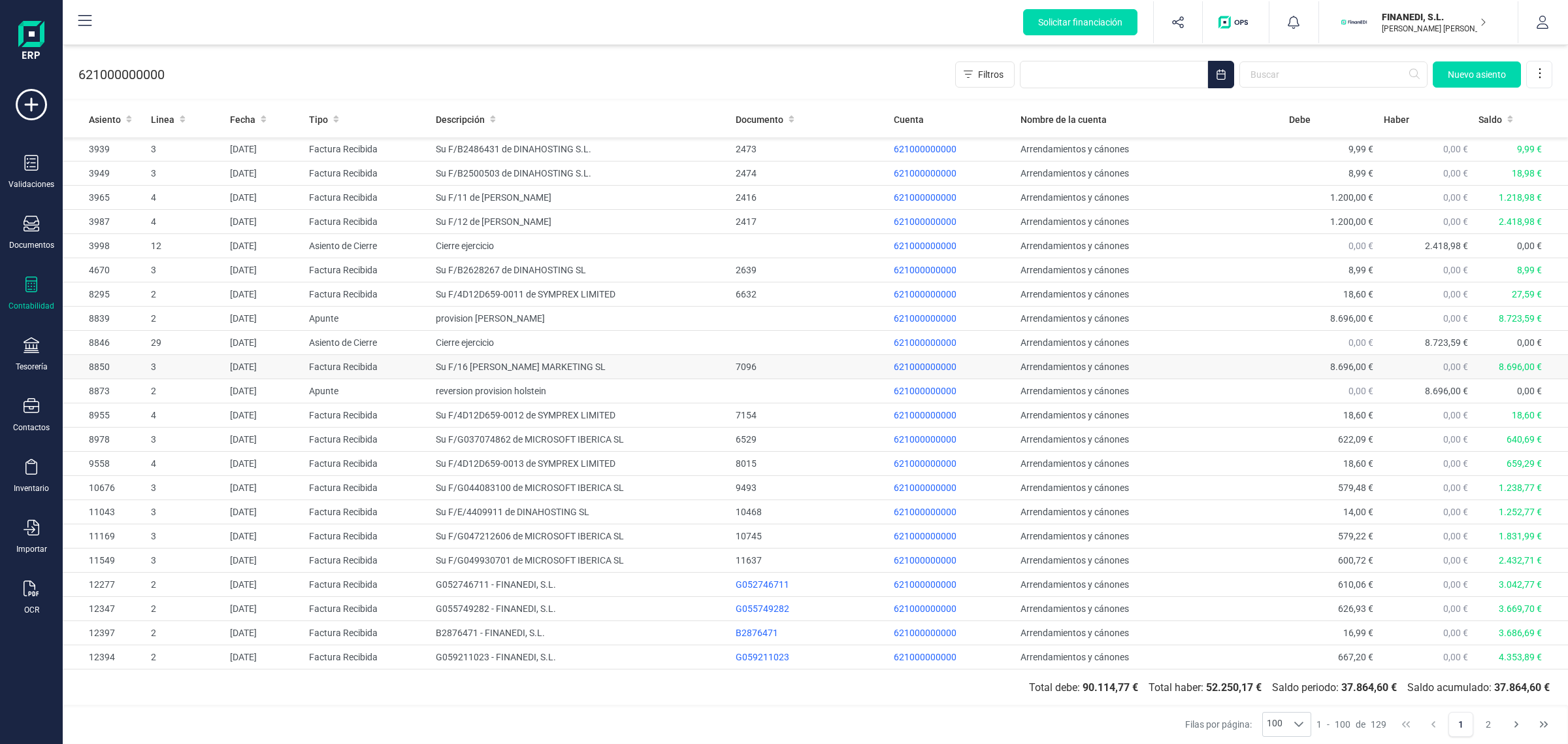
click at [736, 367] on div "7096" at bounding box center [810, 366] width 148 height 13
click at [720, 369] on td "Su F/16 [PERSON_NAME] MARKETING SL" at bounding box center [580, 367] width 300 height 24
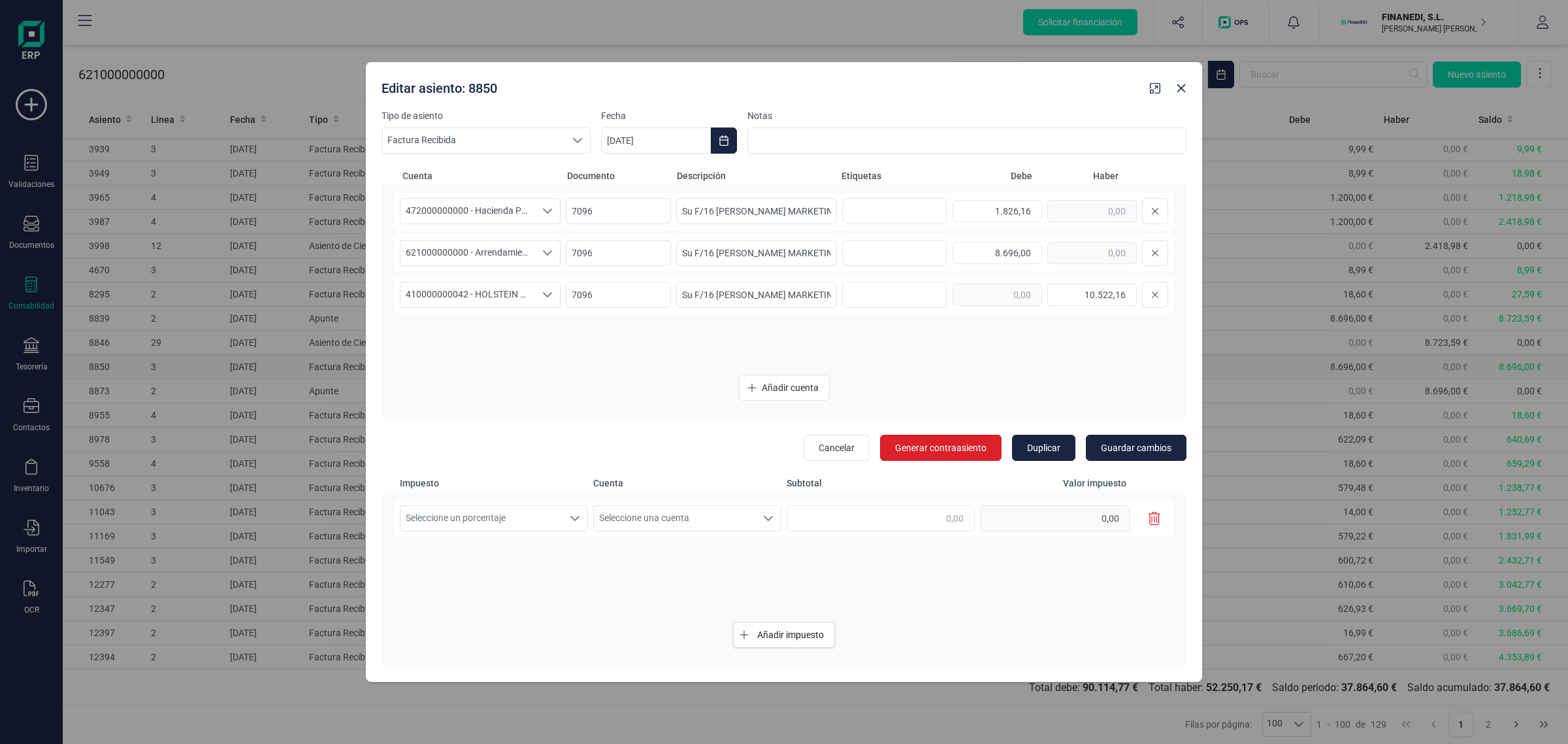
click at [727, 369] on div "472000000000 - Hacienda Pública, IVA soportado 472000000000 - Hacienda Pública,…" at bounding box center [783, 302] width 805 height 234
click at [1184, 92] on icon "Close" at bounding box center [1182, 89] width 9 height 9
